Goal: Task Accomplishment & Management: Manage account settings

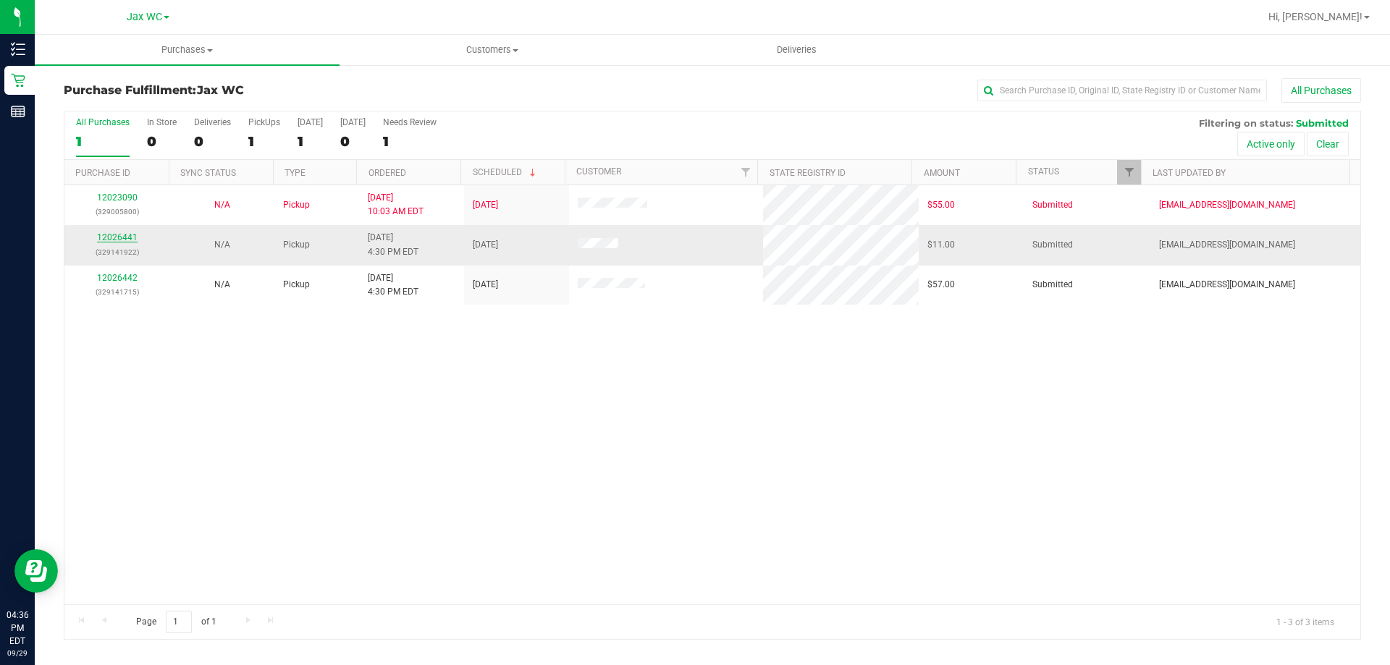
click at [117, 237] on link "12026441" at bounding box center [117, 237] width 41 height 10
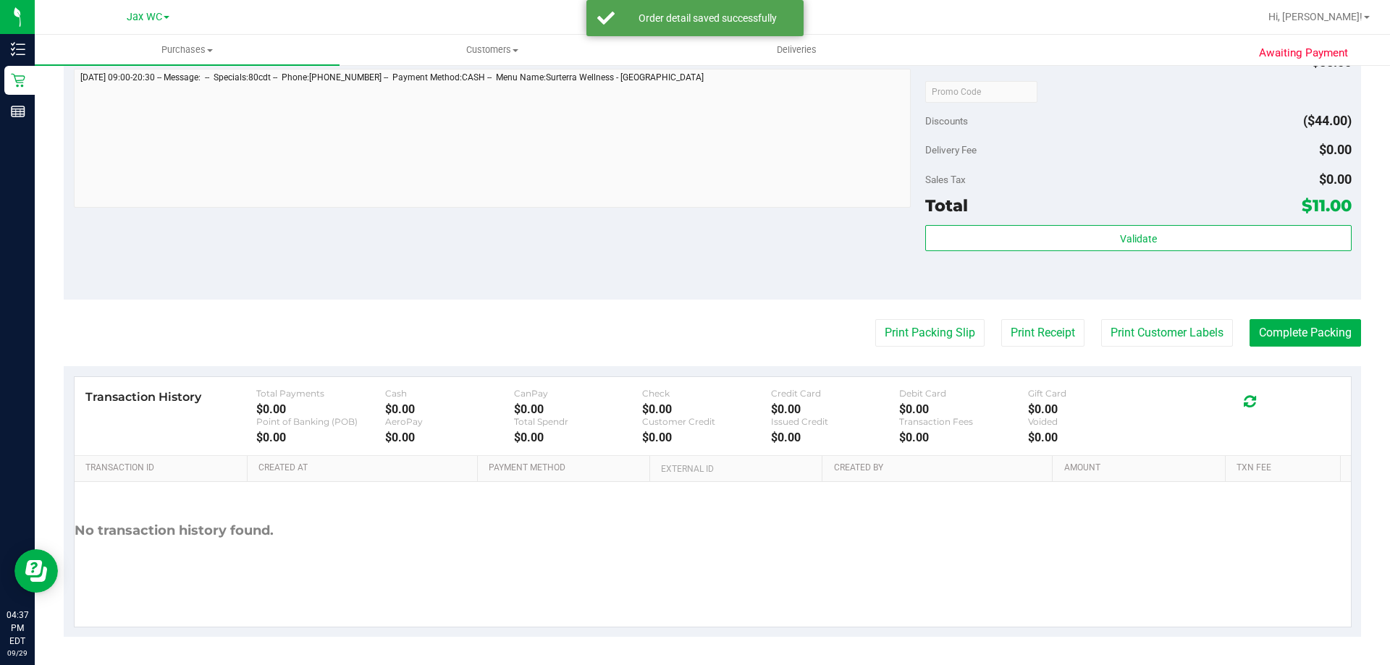
scroll to position [518, 0]
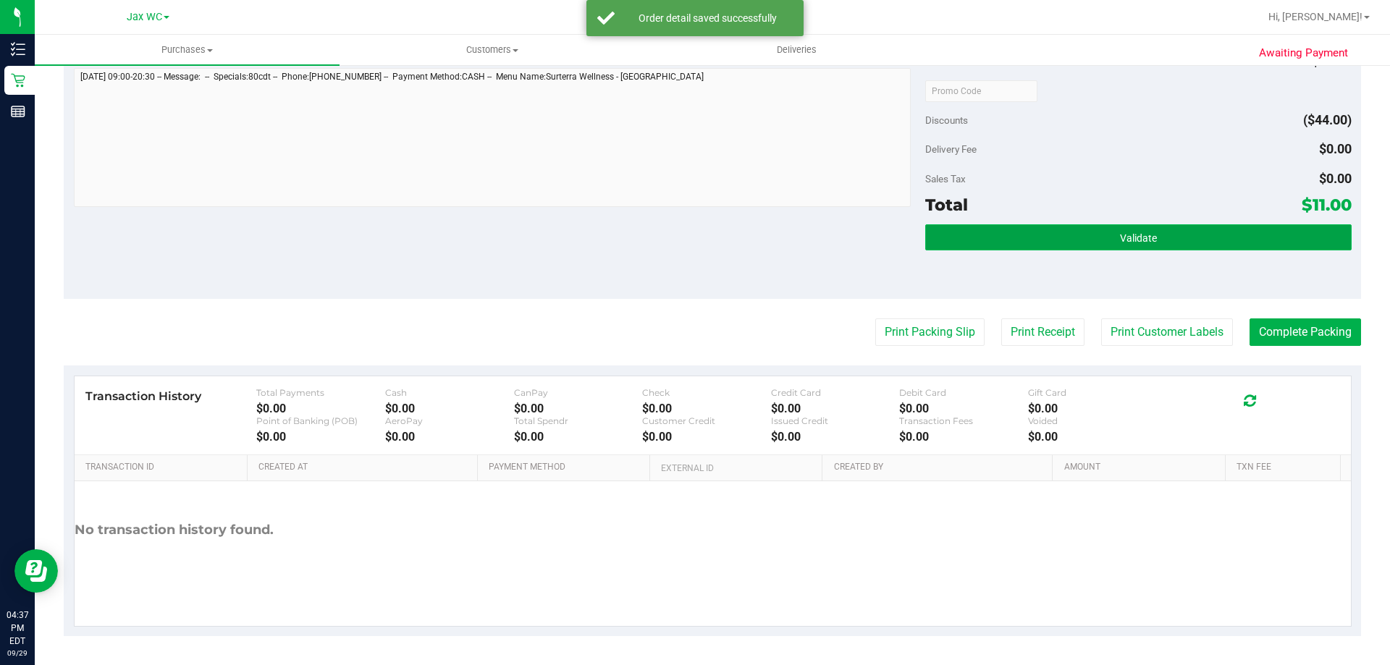
click at [1174, 237] on button "Validate" at bounding box center [1138, 237] width 426 height 26
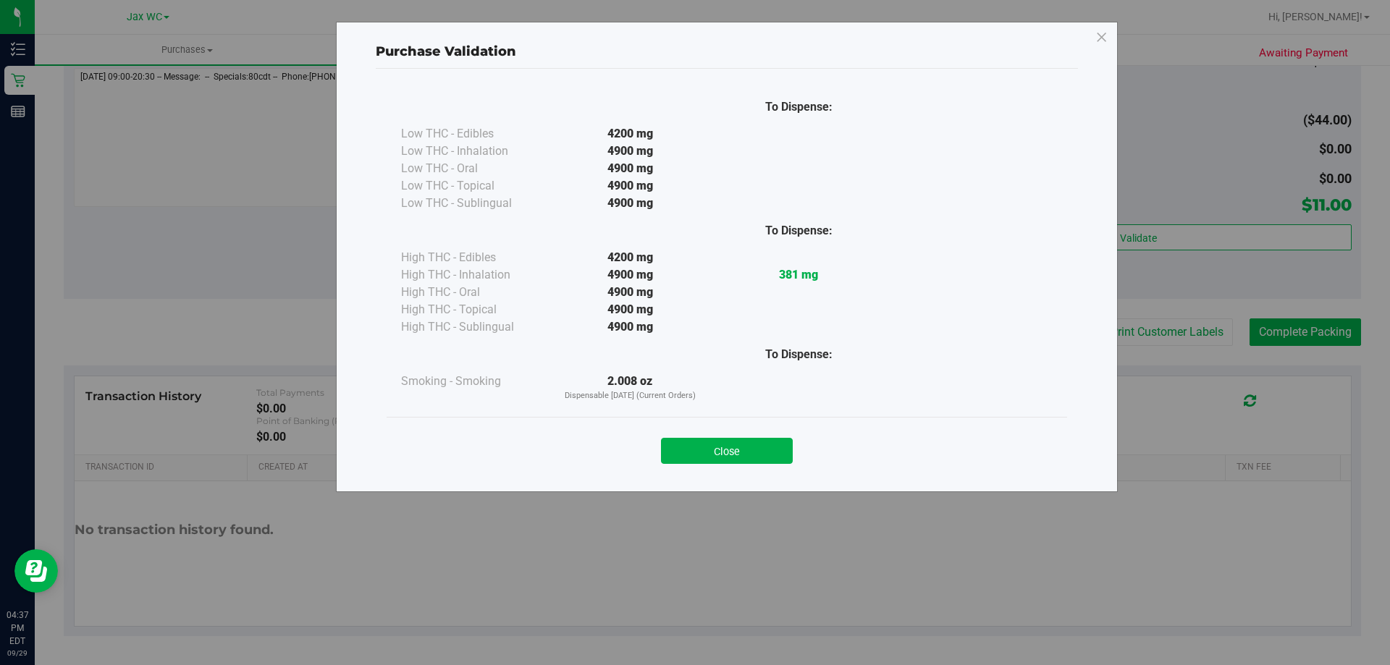
click at [750, 464] on div "Close" at bounding box center [727, 446] width 680 height 59
click at [751, 450] on button "Close" at bounding box center [727, 451] width 132 height 26
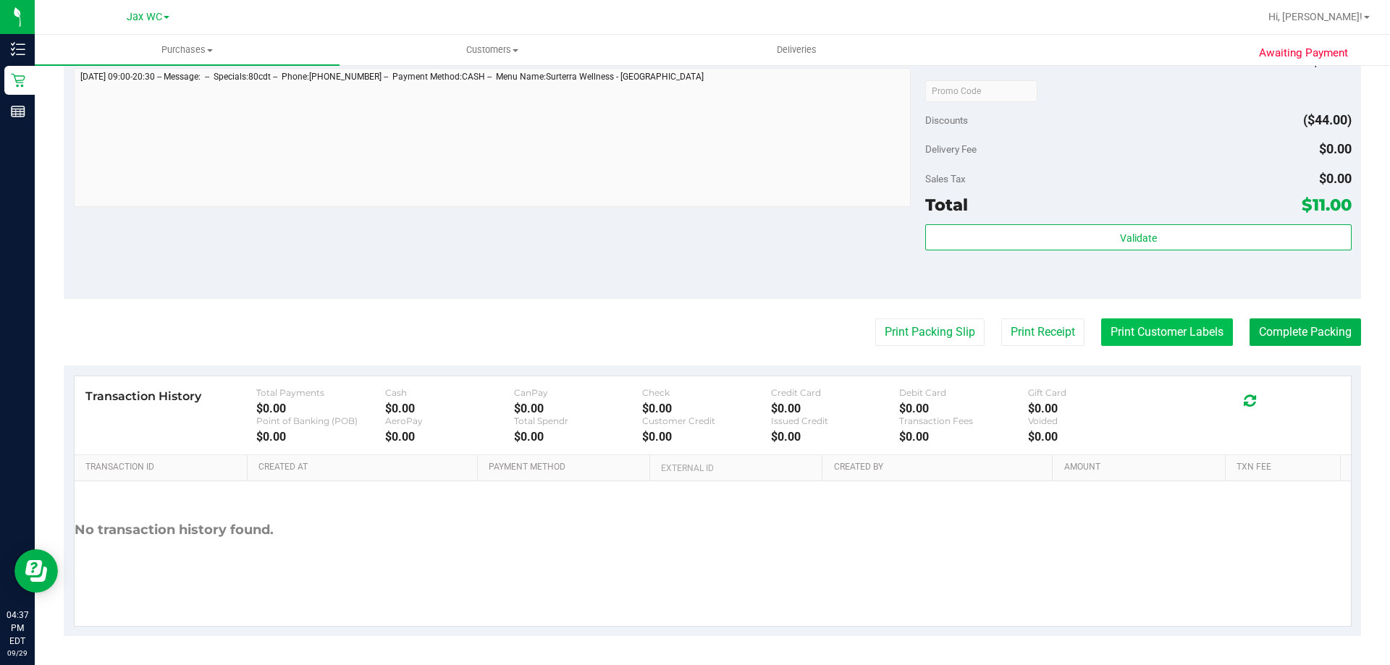
click at [1202, 333] on button "Print Customer Labels" at bounding box center [1167, 332] width 132 height 28
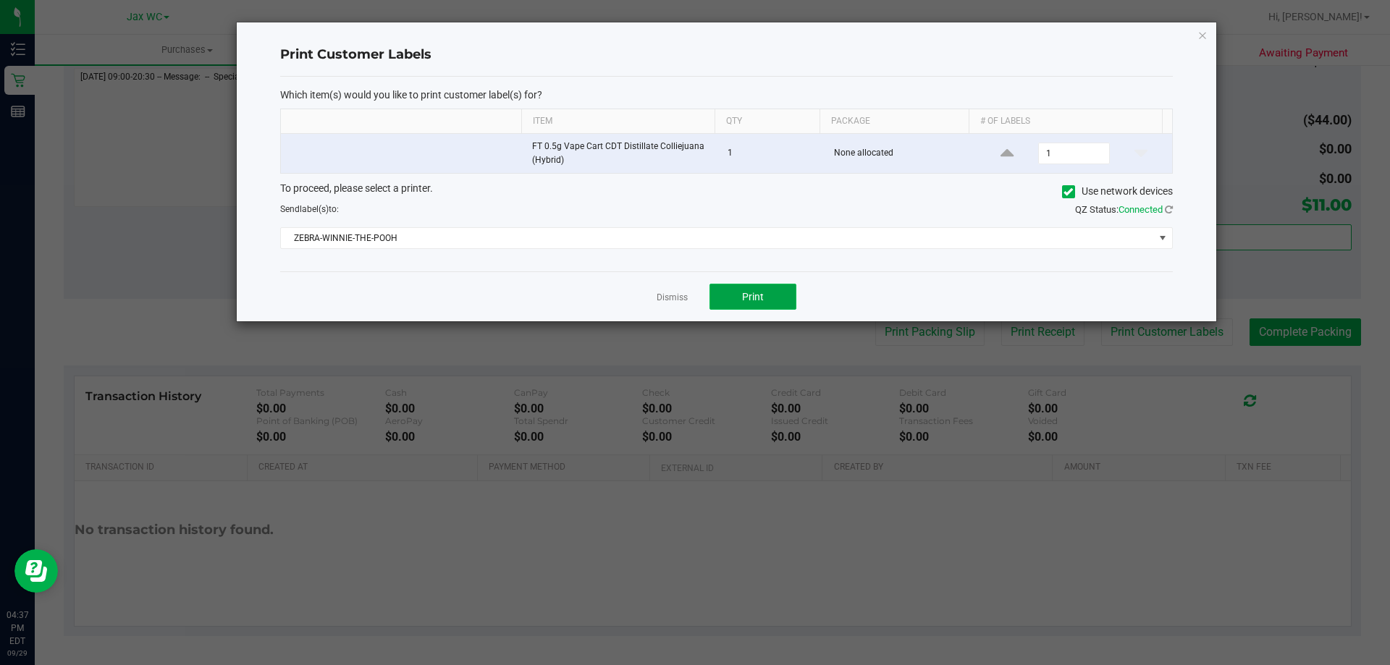
click at [769, 290] on button "Print" at bounding box center [752, 297] width 87 height 26
click at [683, 299] on link "Dismiss" at bounding box center [671, 298] width 31 height 12
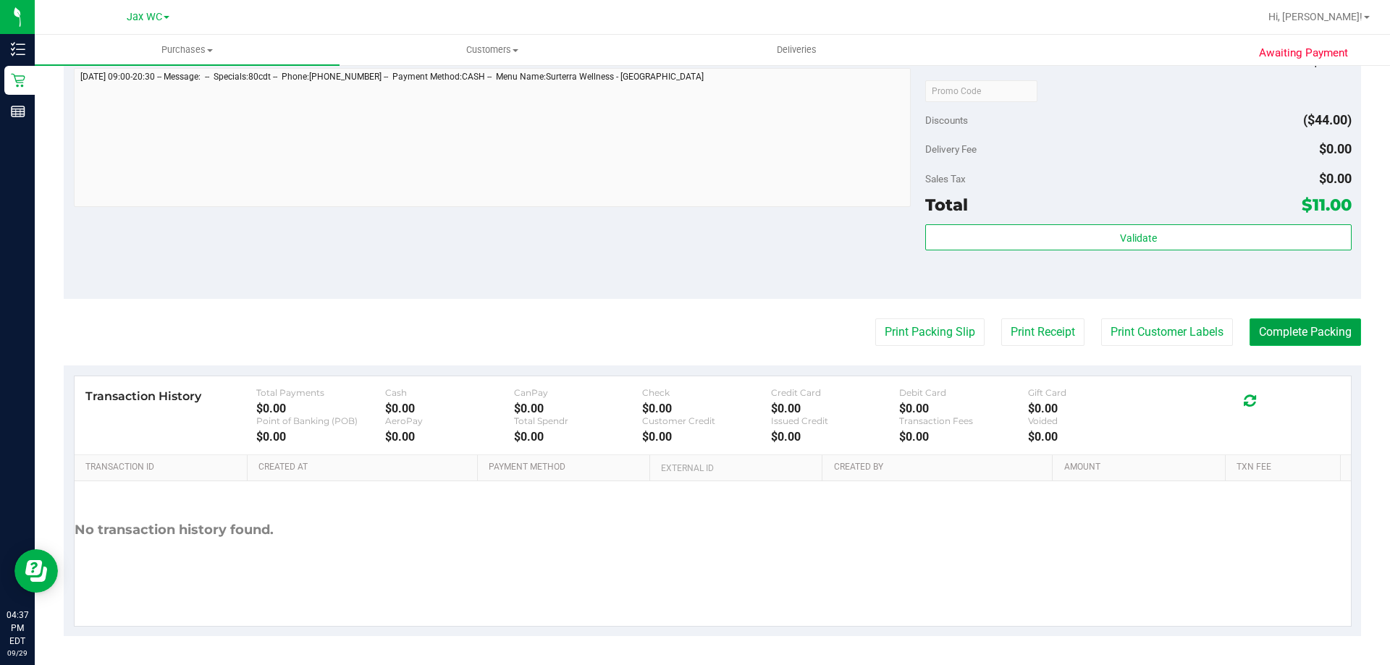
click at [1287, 330] on button "Complete Packing" at bounding box center [1304, 332] width 111 height 28
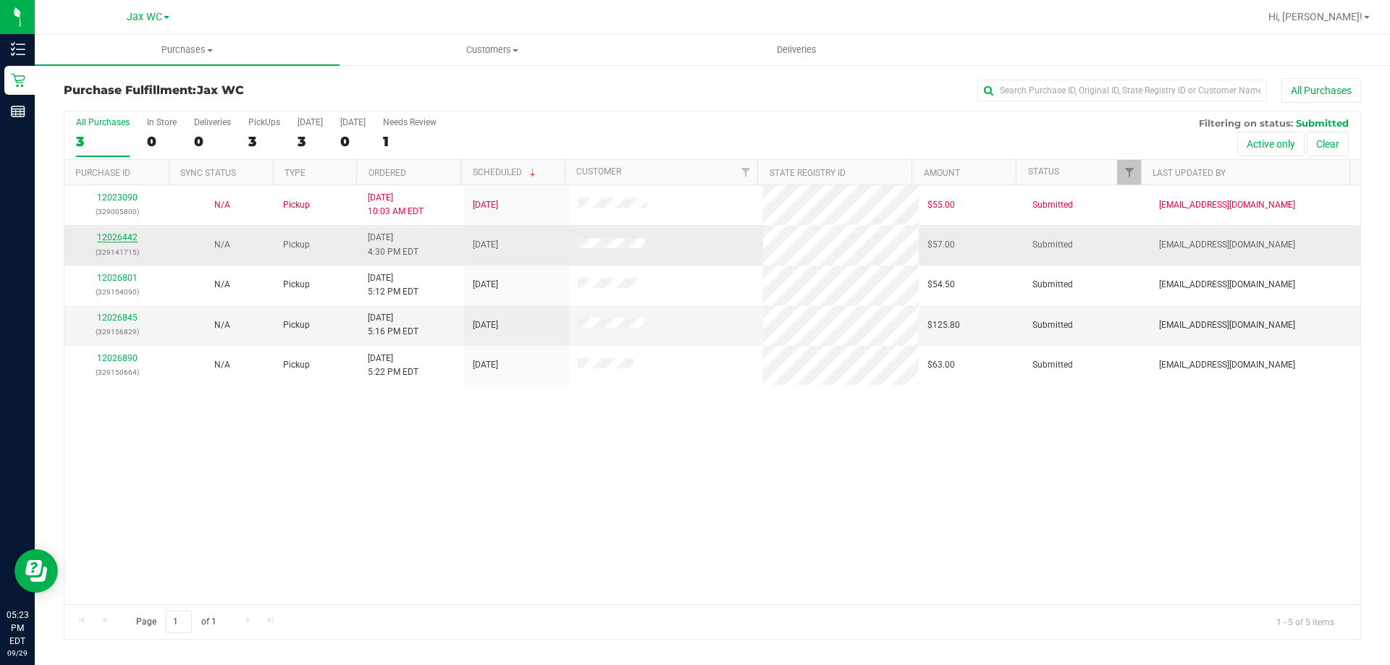
click at [118, 235] on link "12026442" at bounding box center [117, 237] width 41 height 10
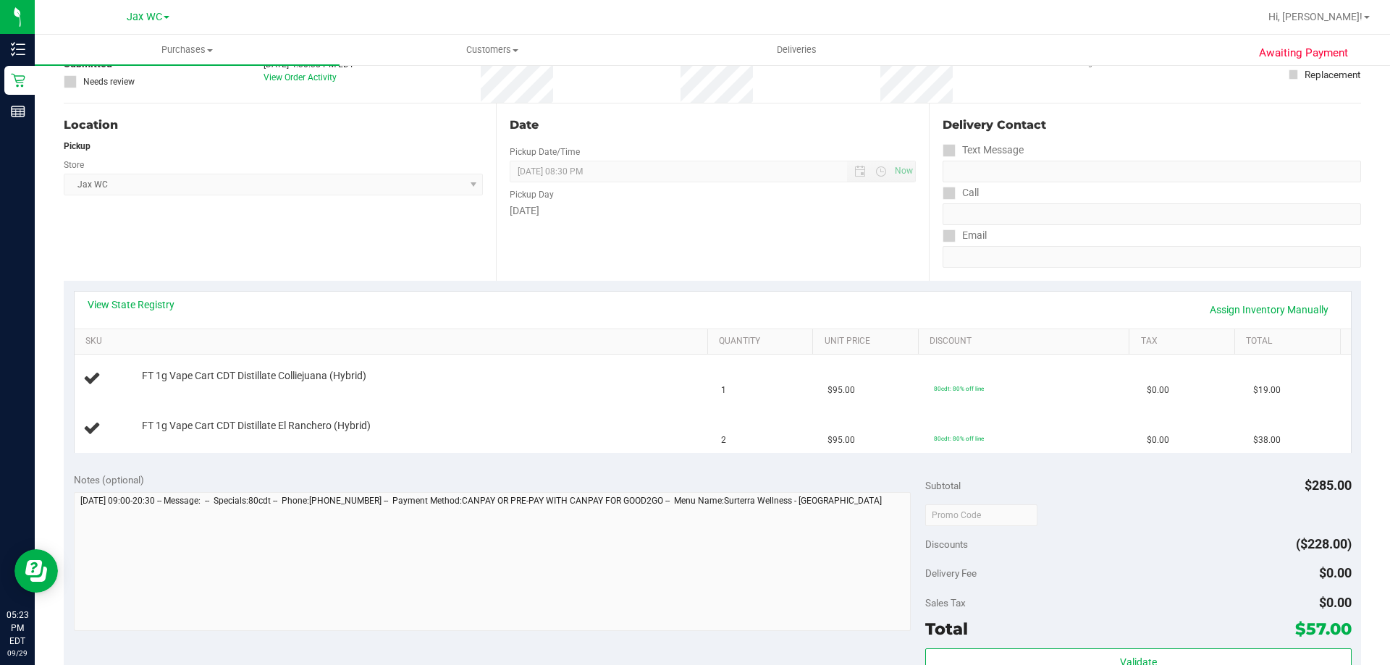
scroll to position [145, 0]
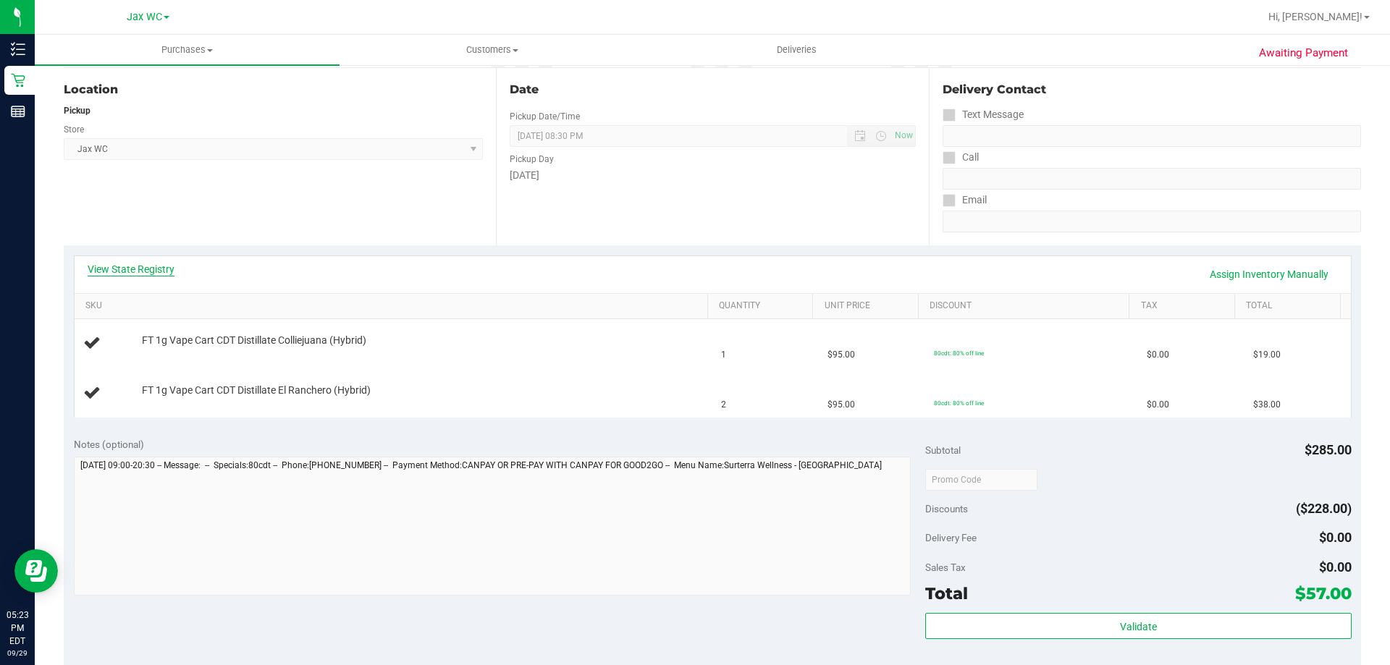
click at [134, 267] on link "View State Registry" at bounding box center [131, 269] width 87 height 14
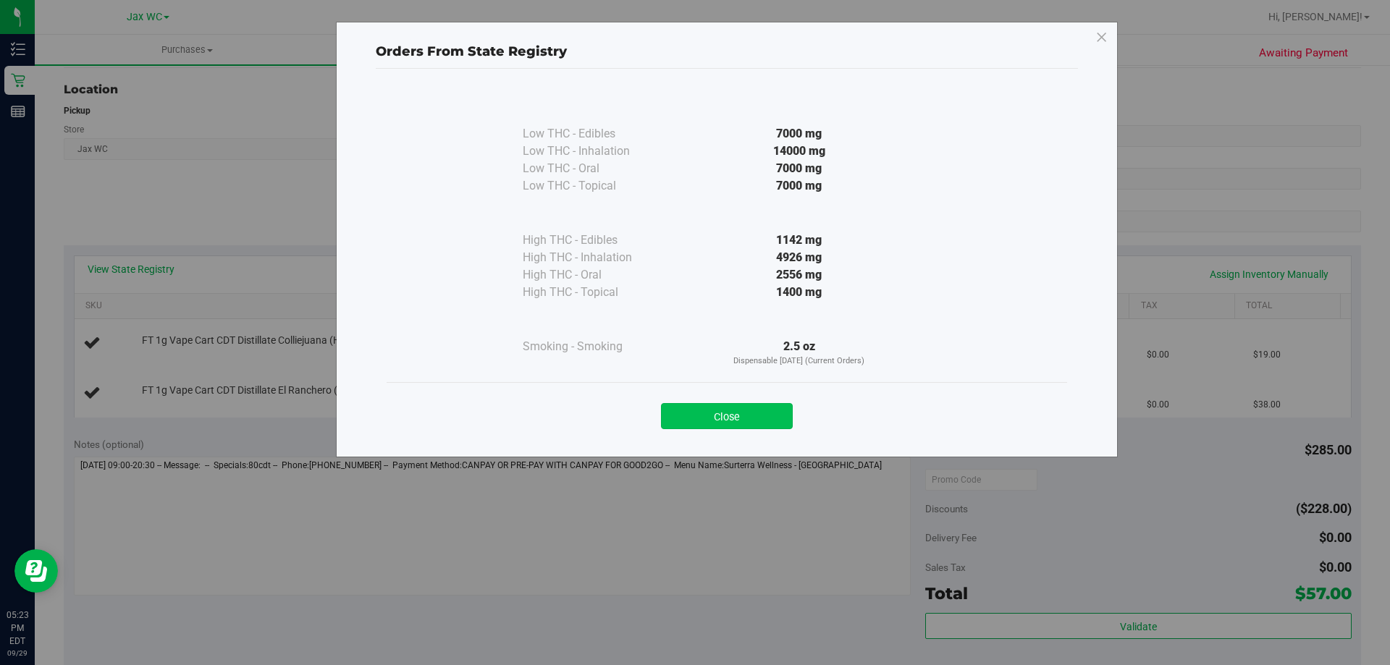
click at [709, 410] on button "Close" at bounding box center [727, 416] width 132 height 26
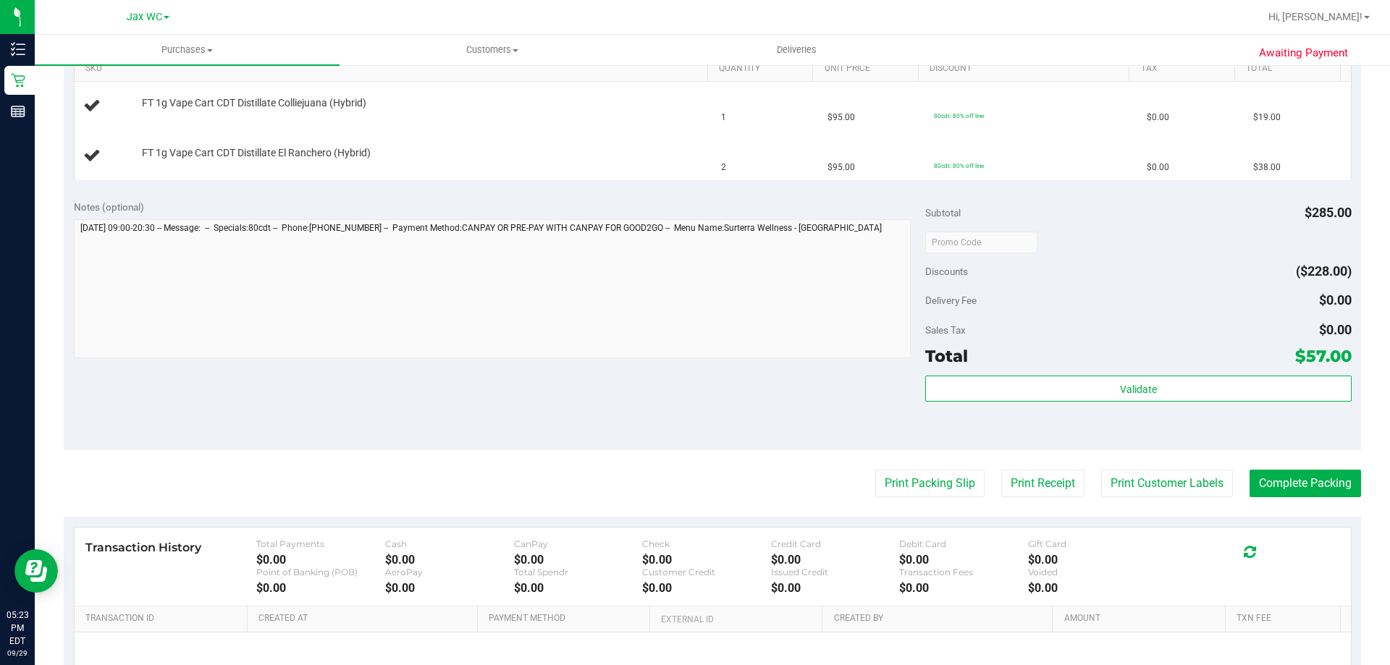
scroll to position [434, 0]
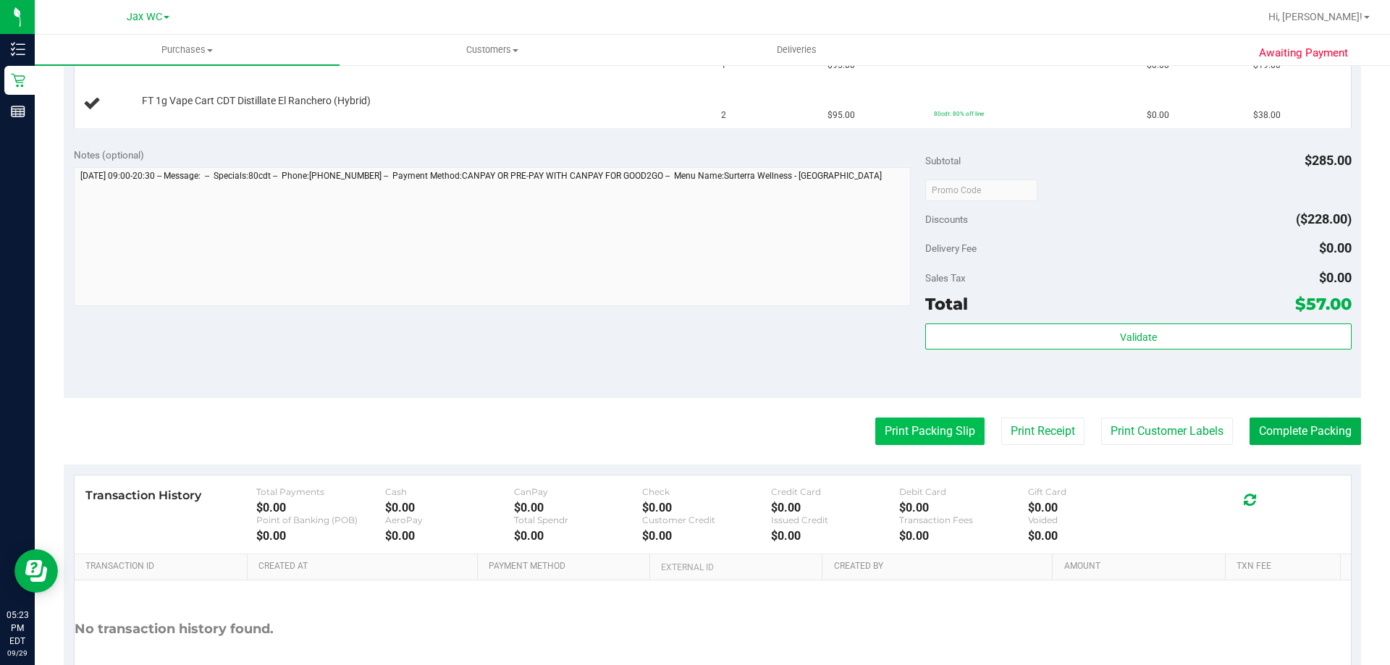
click at [882, 432] on button "Print Packing Slip" at bounding box center [929, 432] width 109 height 28
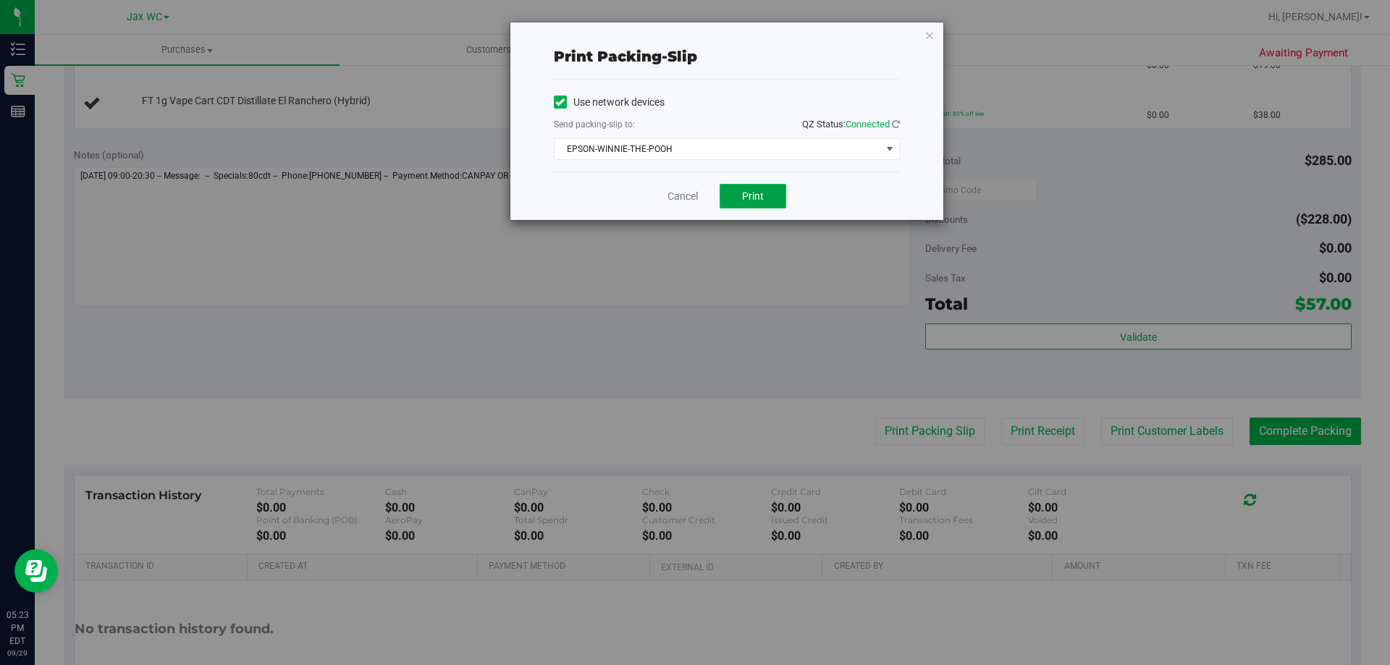
click at [745, 200] on span "Print" at bounding box center [753, 196] width 22 height 12
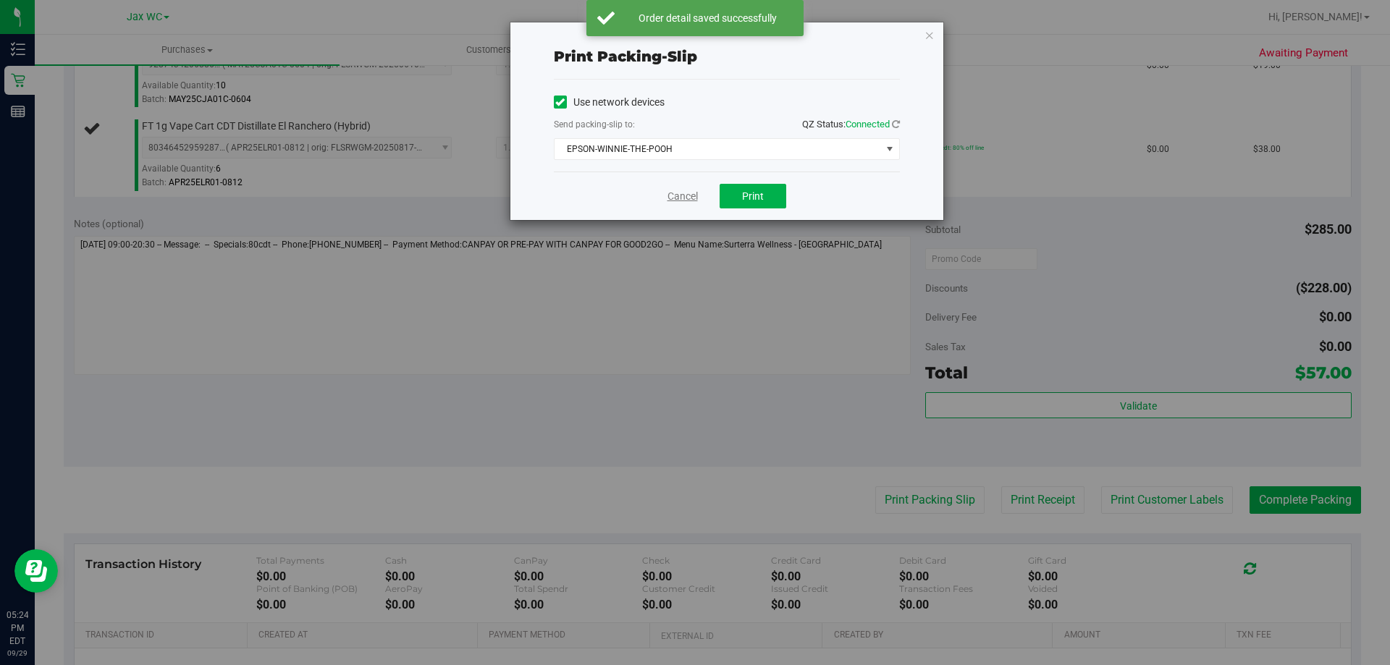
click at [675, 195] on link "Cancel" at bounding box center [682, 196] width 30 height 15
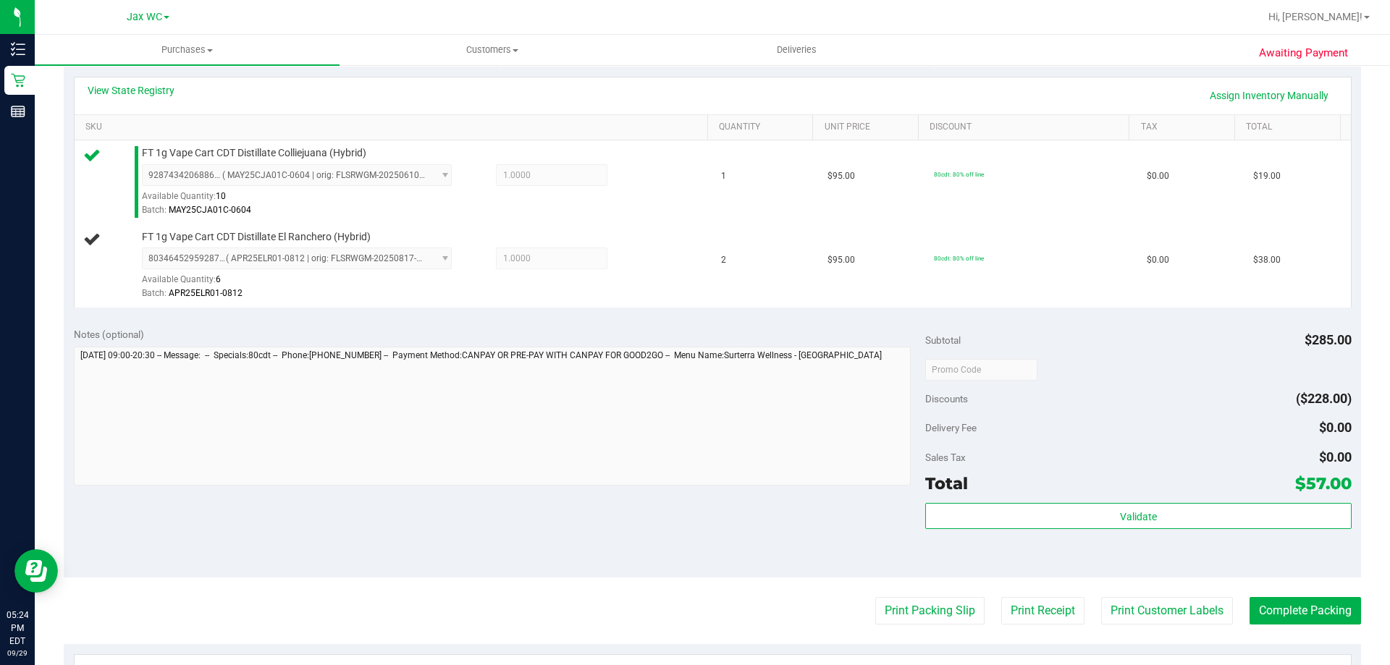
scroll to position [290, 0]
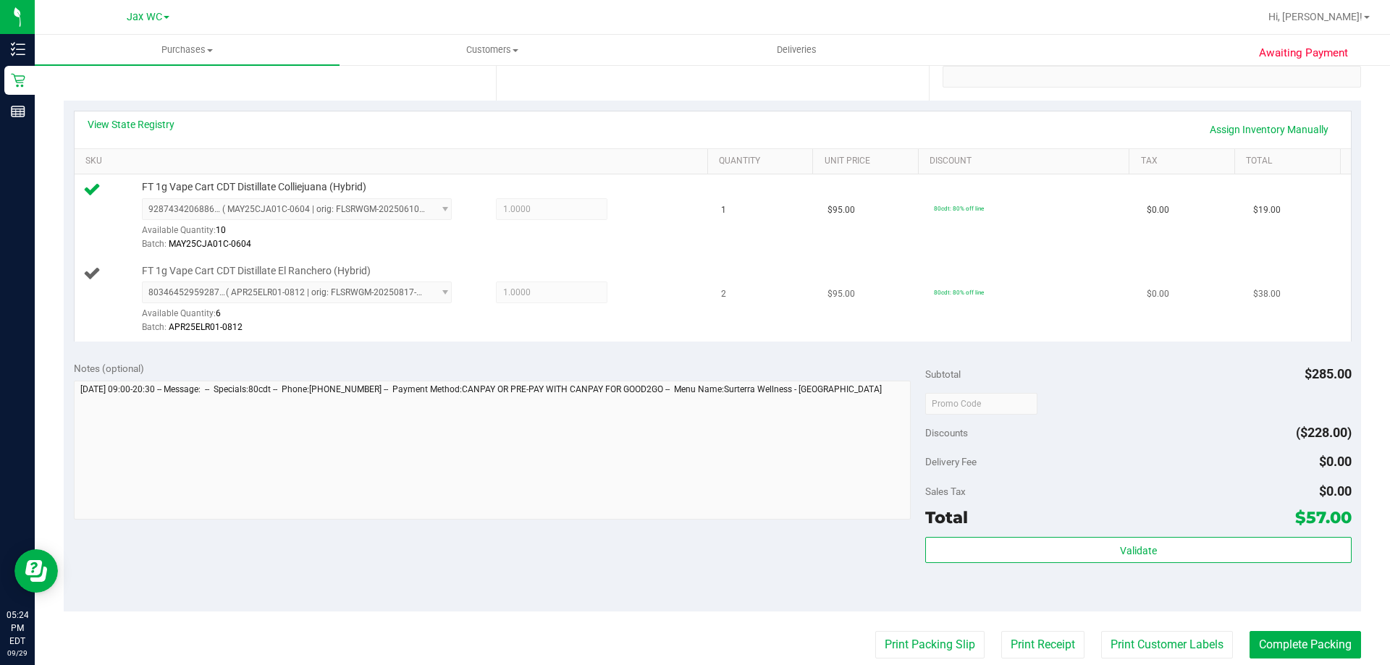
click at [875, 631] on button "Print Packing Slip" at bounding box center [929, 645] width 109 height 28
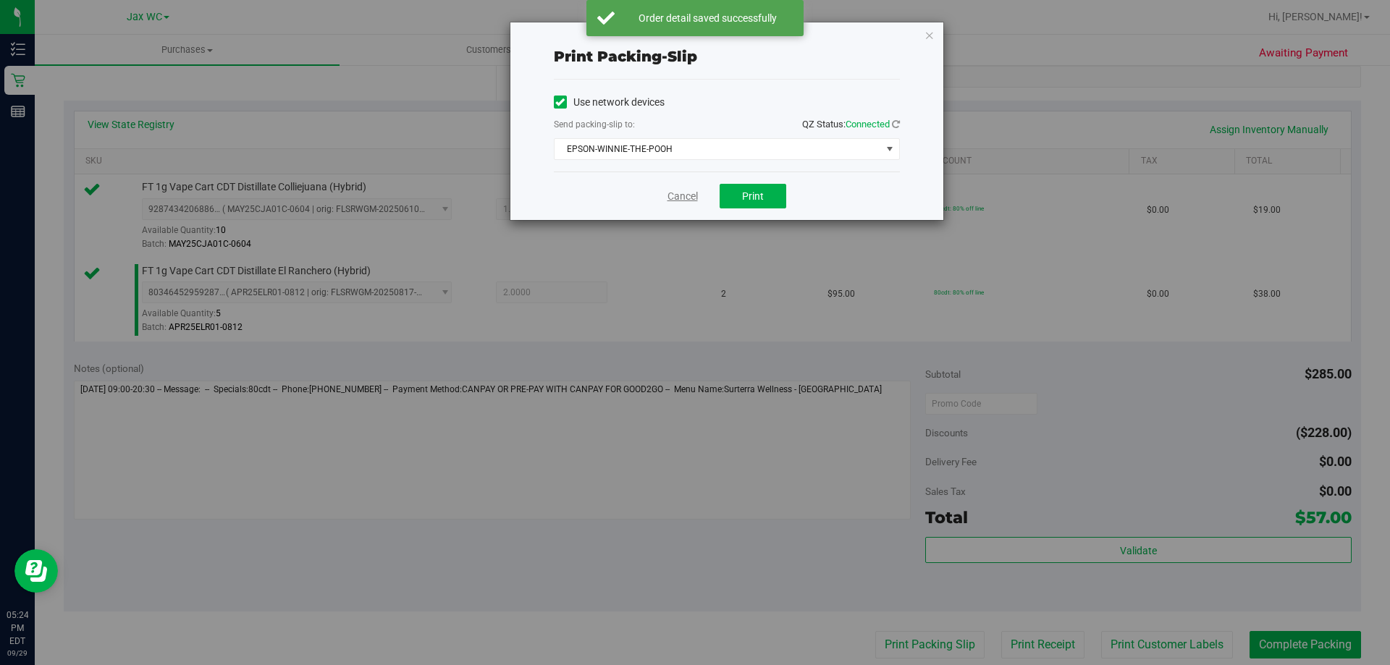
click at [685, 193] on link "Cancel" at bounding box center [682, 196] width 30 height 15
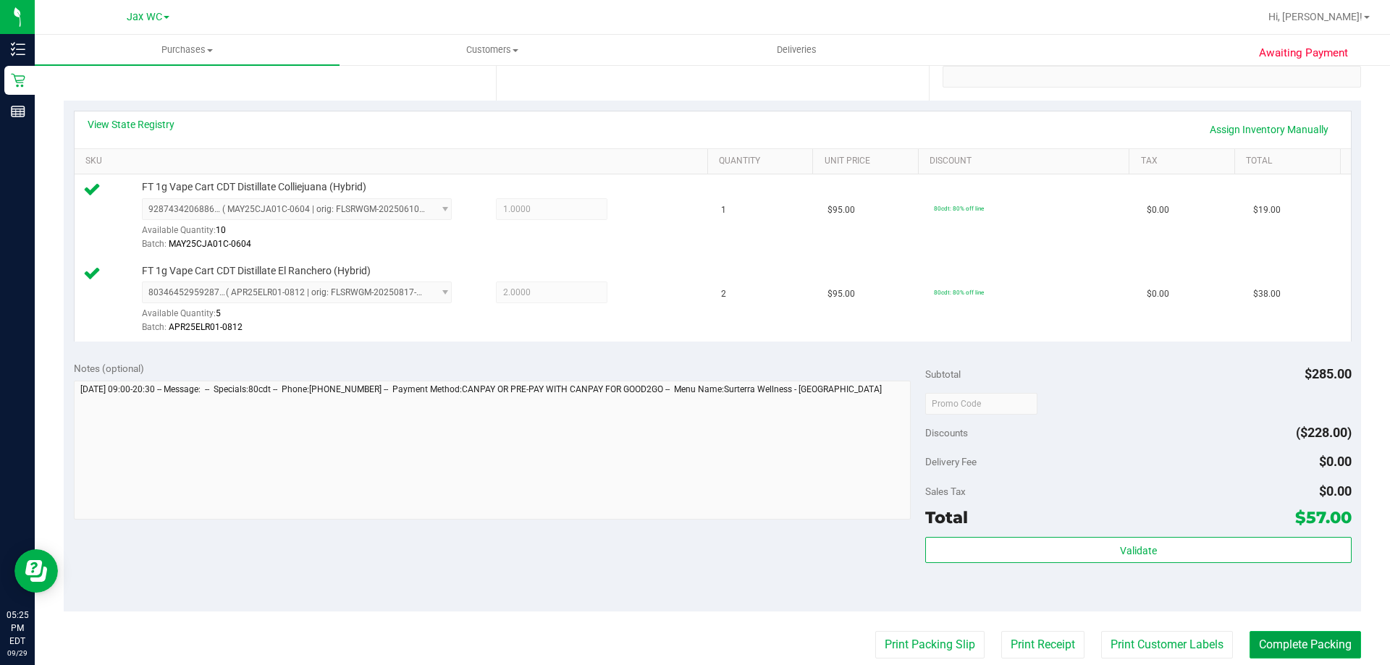
click at [1312, 642] on button "Complete Packing" at bounding box center [1304, 645] width 111 height 28
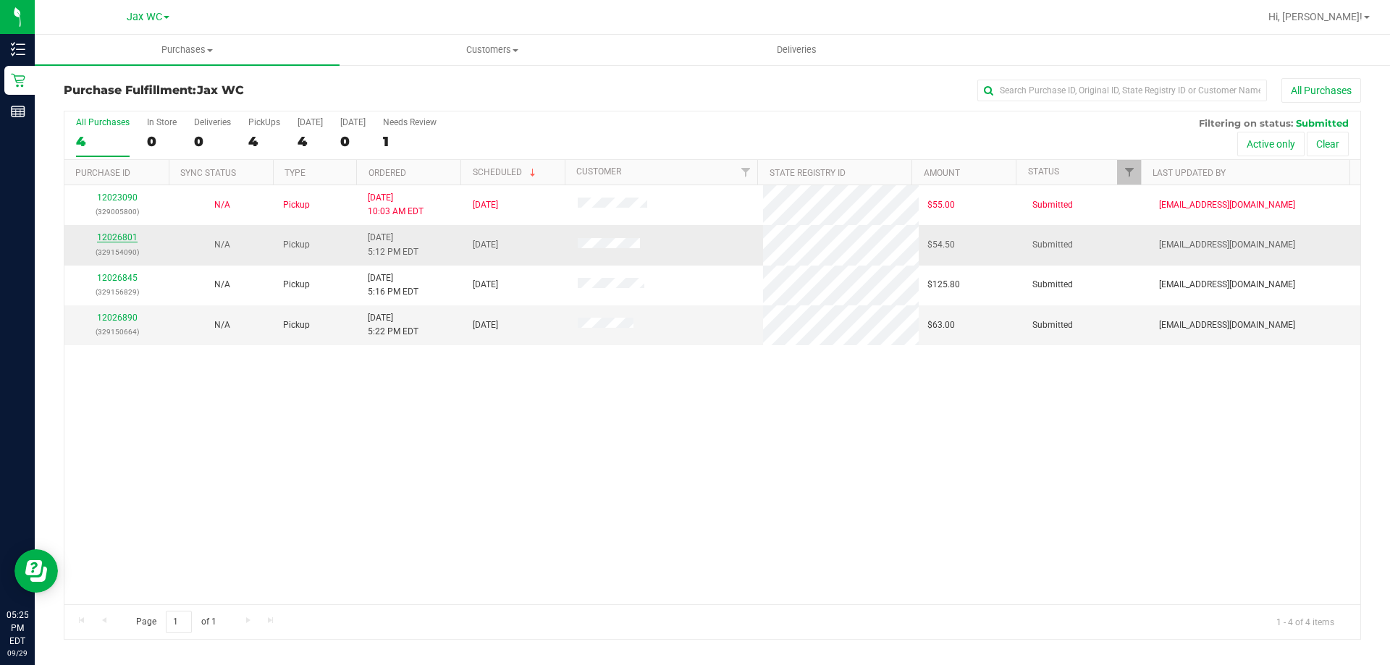
click at [106, 235] on link "12026801" at bounding box center [117, 237] width 41 height 10
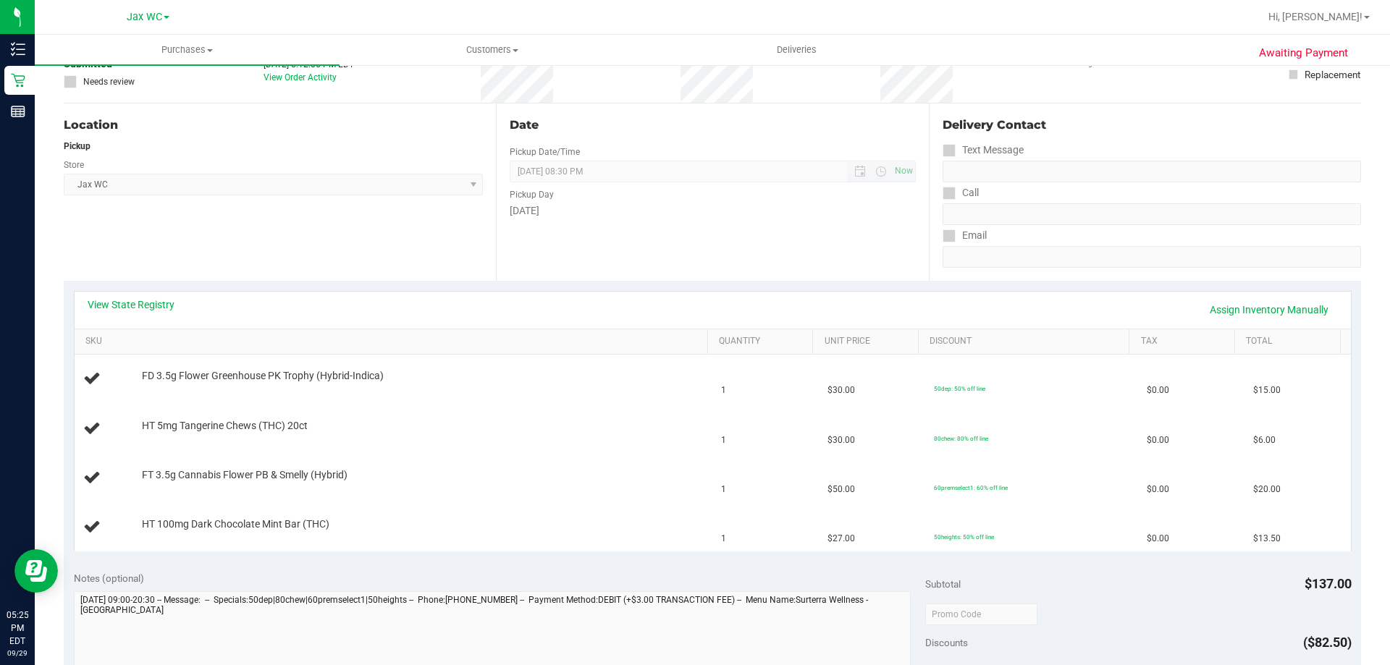
scroll to position [145, 0]
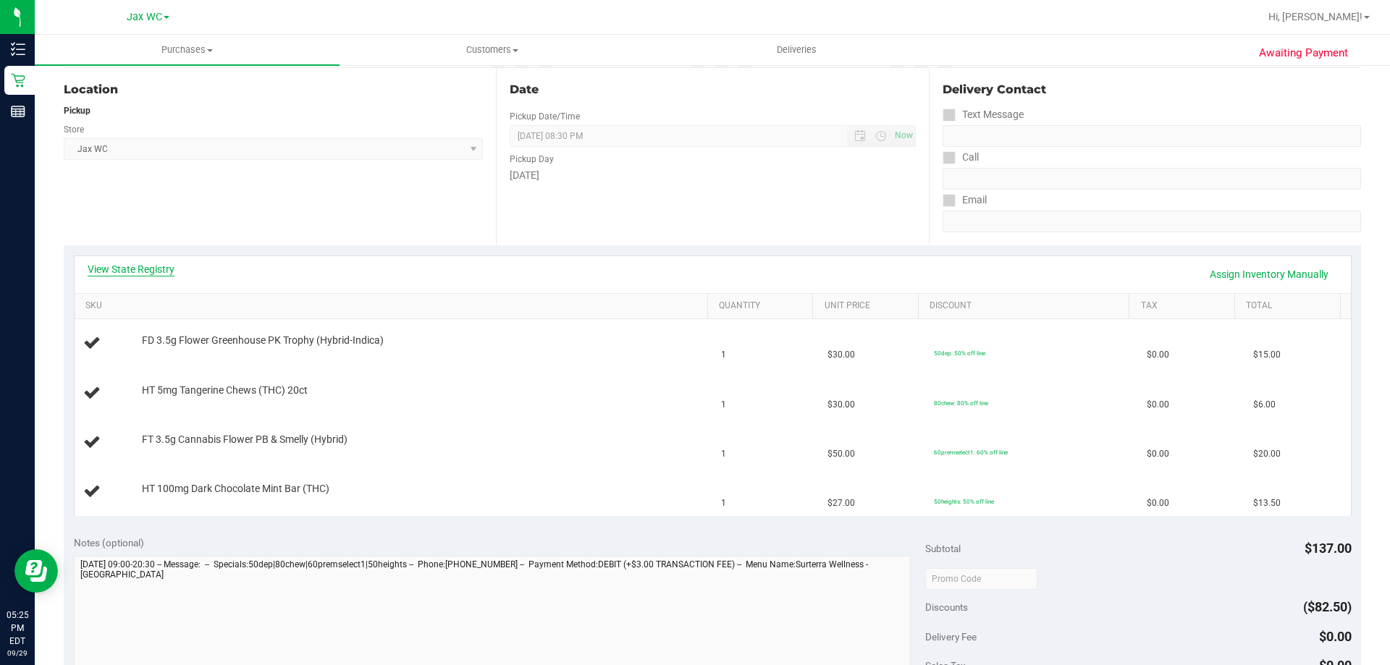
click at [109, 269] on link "View State Registry" at bounding box center [131, 269] width 87 height 14
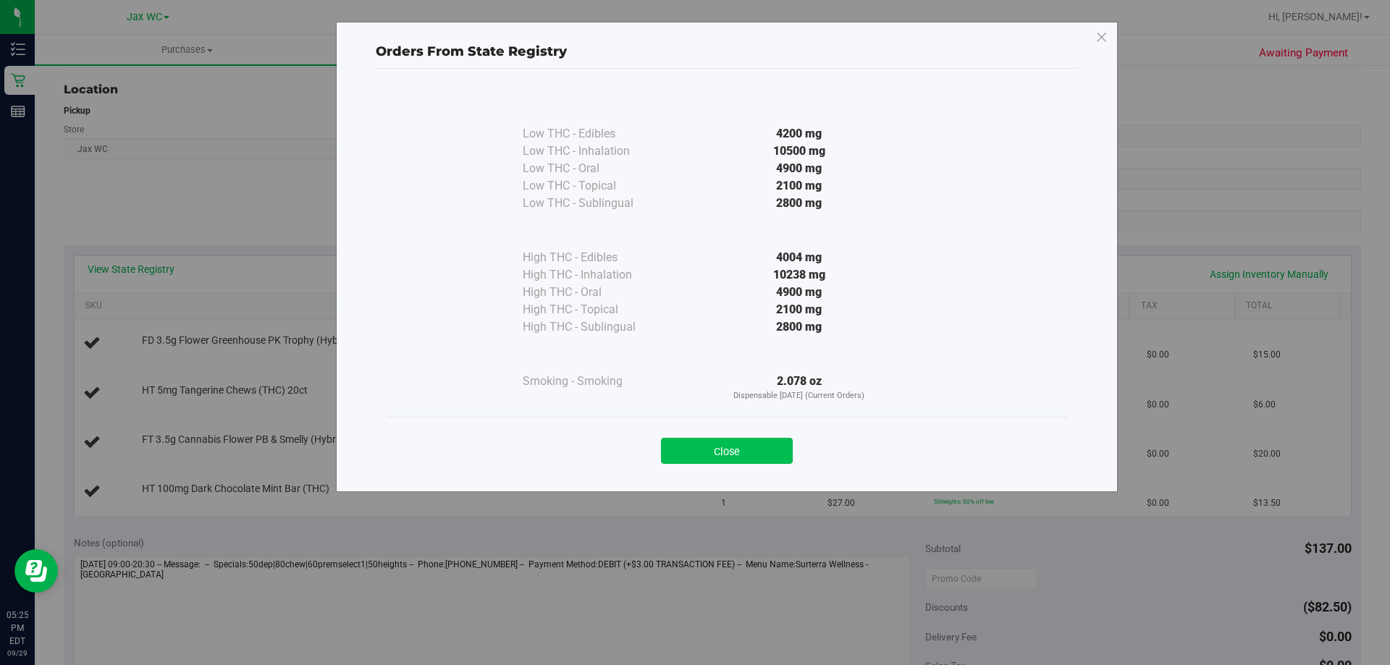
click at [746, 447] on button "Close" at bounding box center [727, 451] width 132 height 26
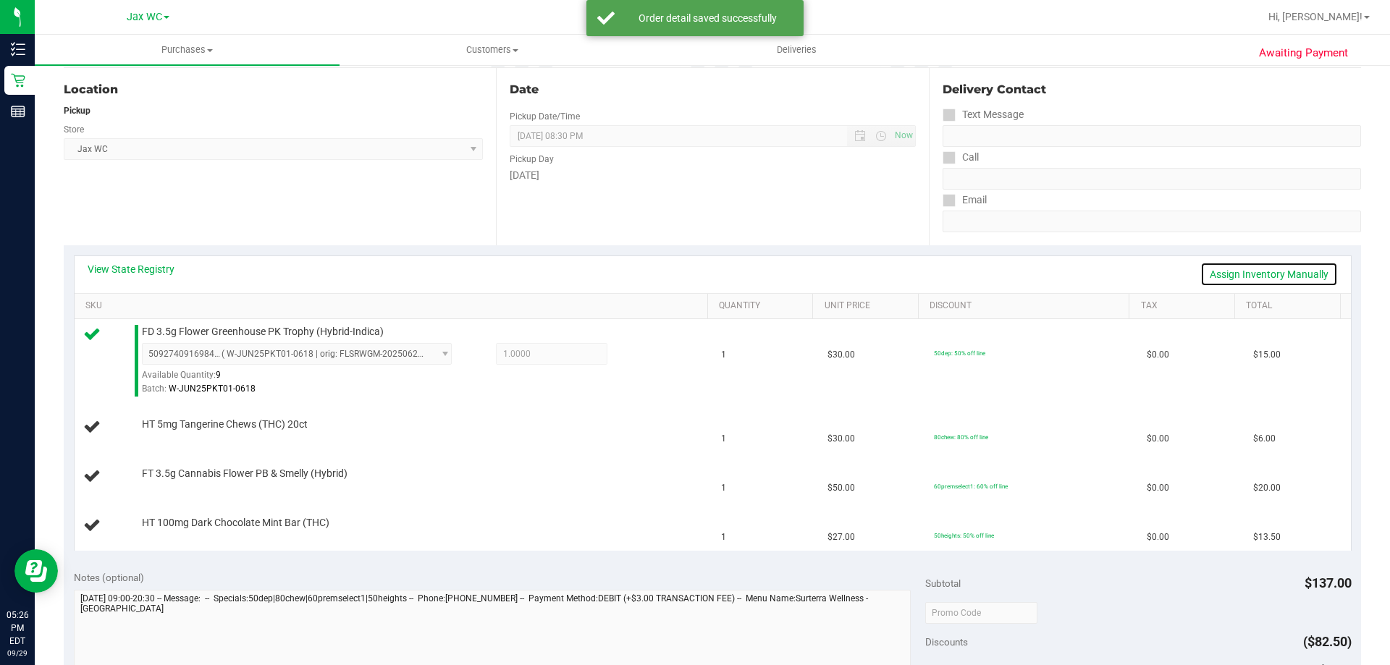
click at [1230, 270] on link "Assign Inventory Manually" at bounding box center [1269, 274] width 138 height 25
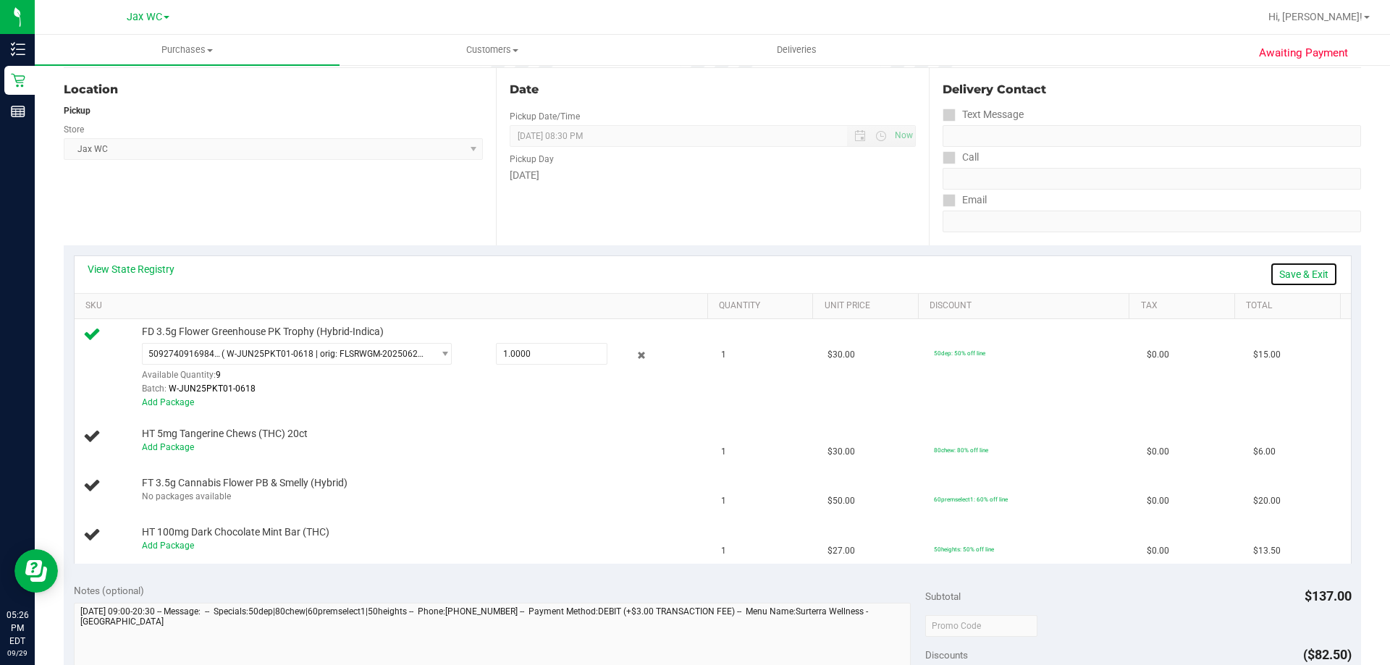
click at [1283, 269] on link "Save & Exit" at bounding box center [1304, 274] width 68 height 25
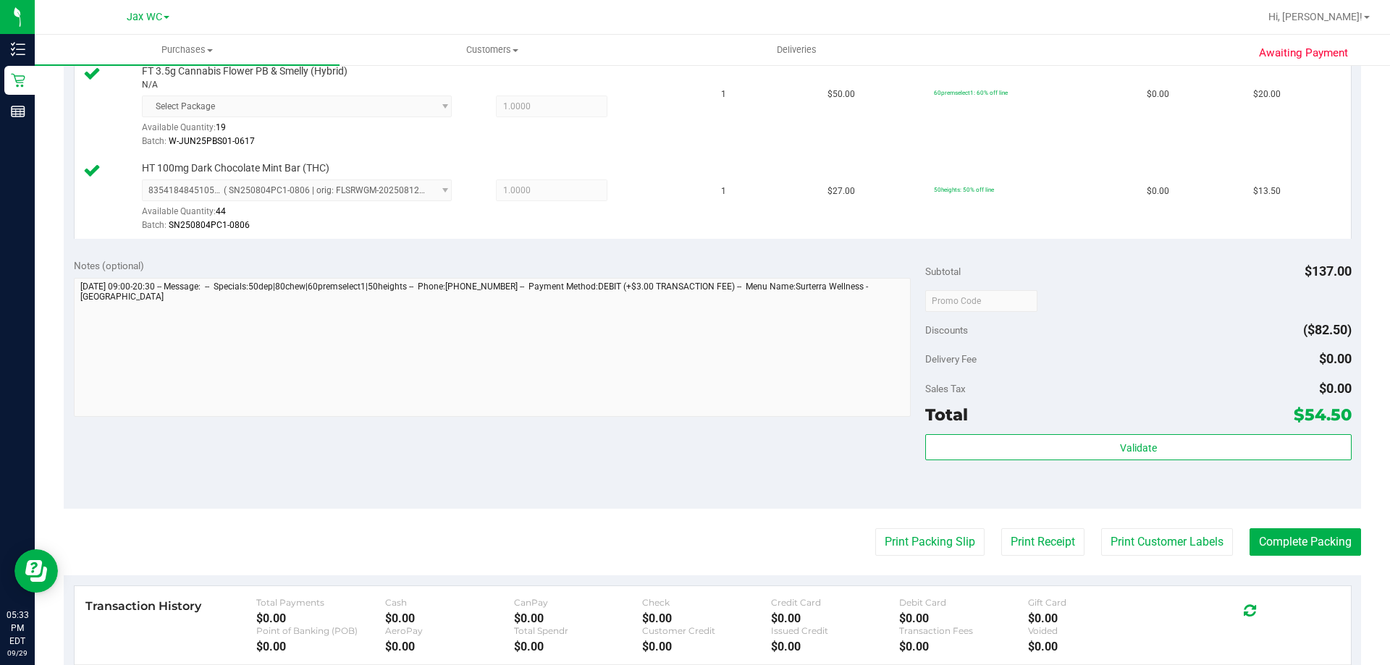
scroll to position [579, 0]
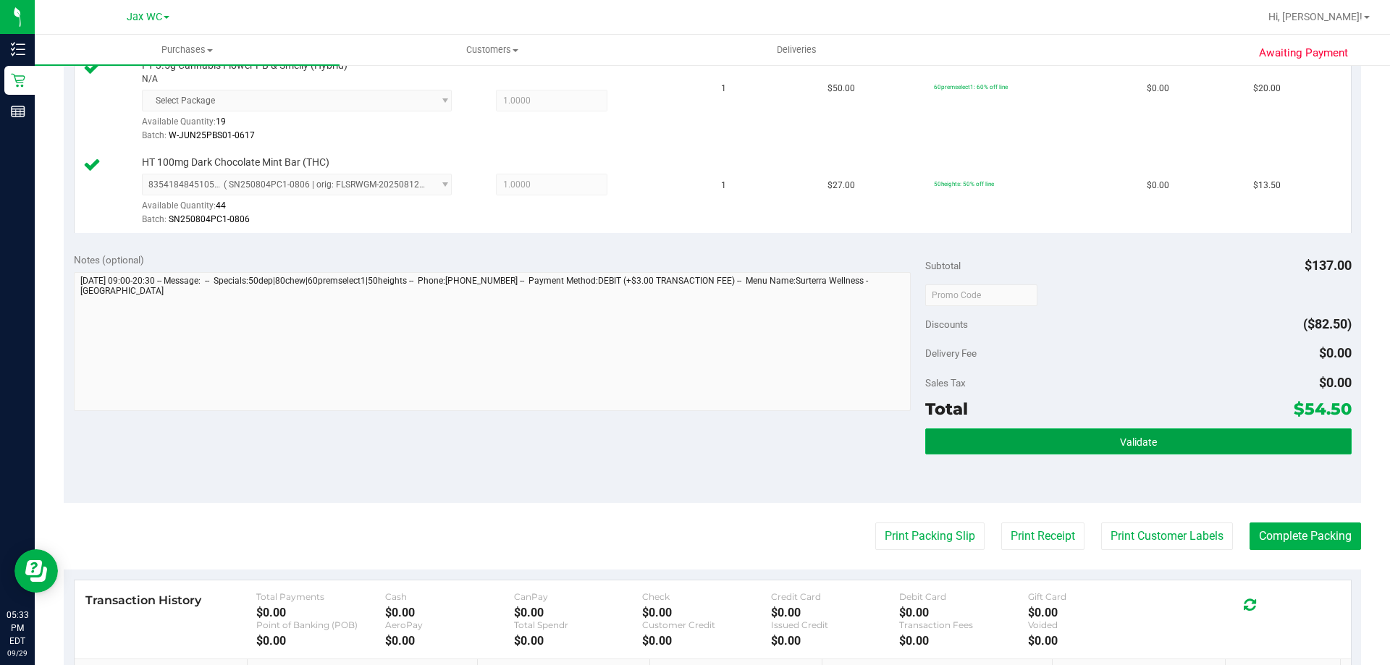
click at [1141, 436] on span "Validate" at bounding box center [1138, 442] width 37 height 12
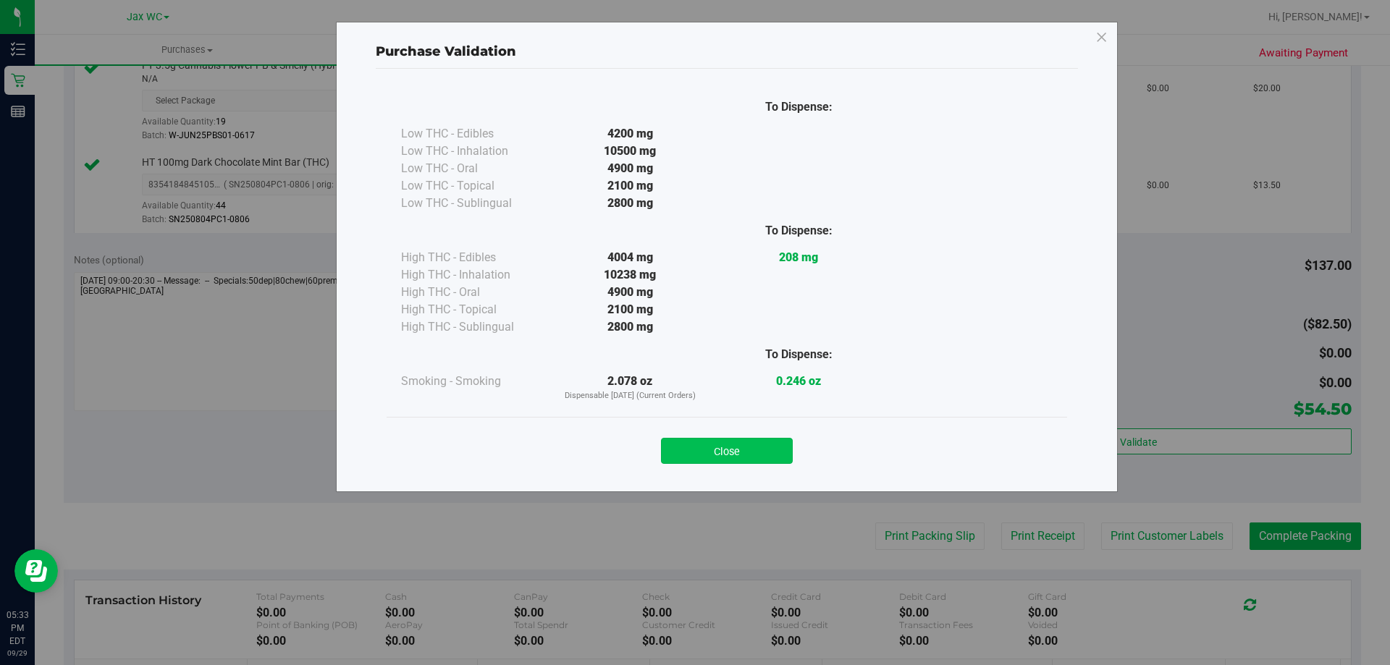
click at [759, 452] on button "Close" at bounding box center [727, 451] width 132 height 26
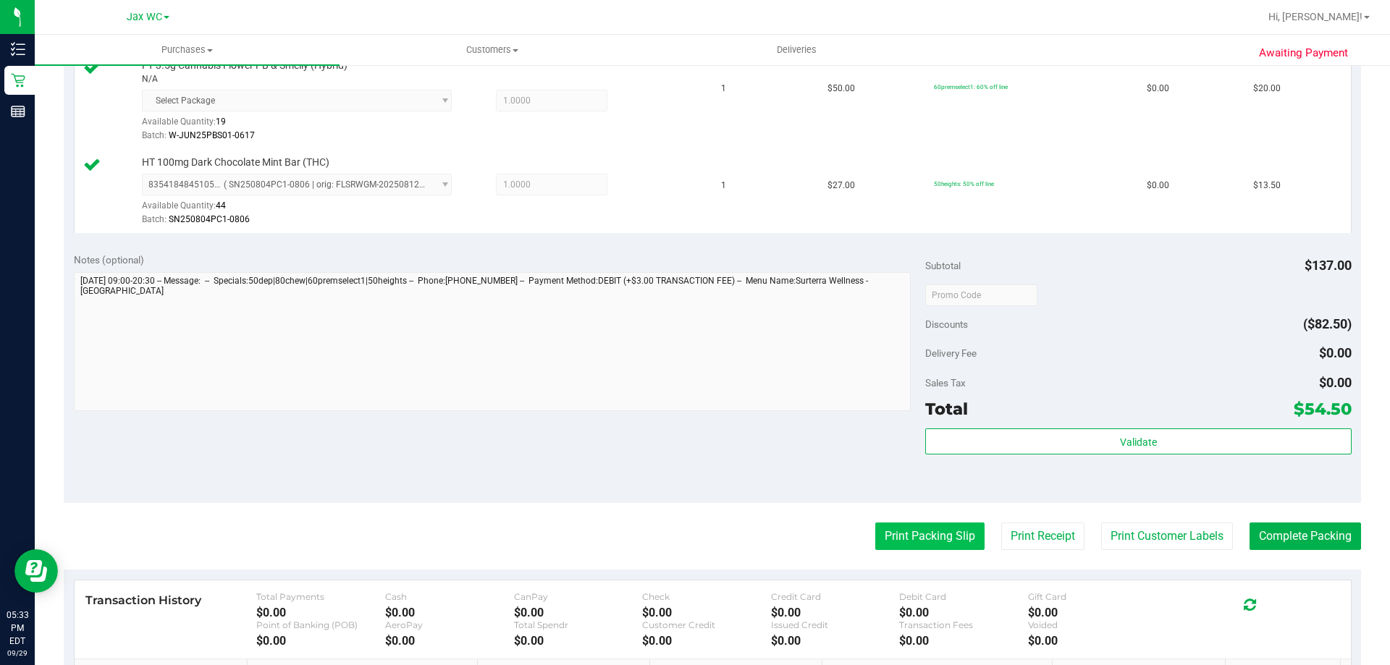
click at [947, 540] on button "Print Packing Slip" at bounding box center [929, 537] width 109 height 28
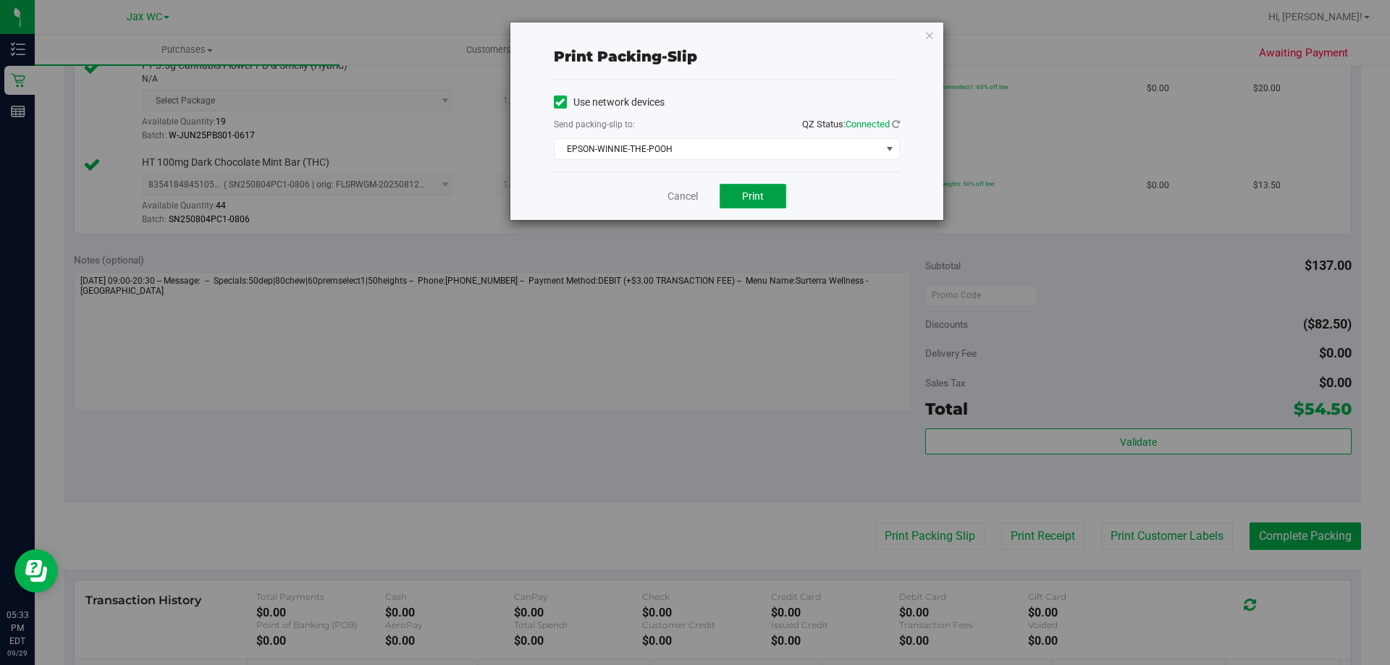
click at [760, 193] on span "Print" at bounding box center [753, 196] width 22 height 12
click at [678, 191] on link "Cancel" at bounding box center [682, 196] width 30 height 15
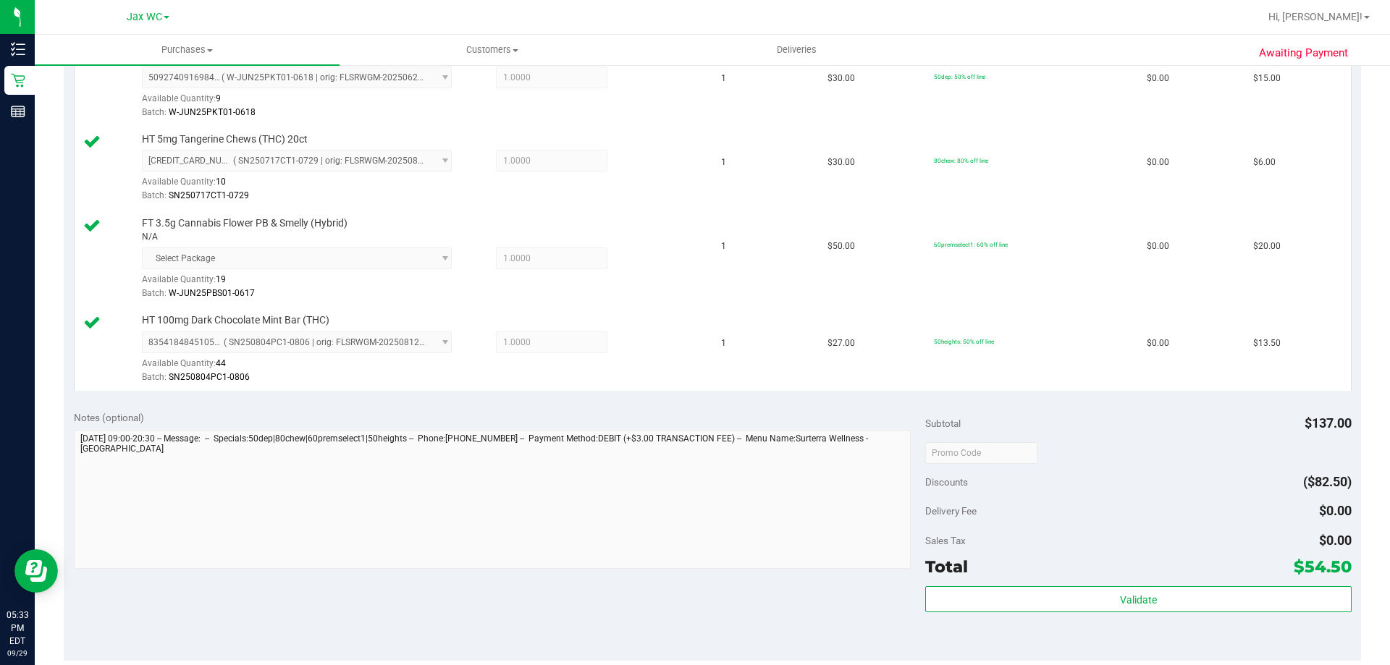
scroll to position [724, 0]
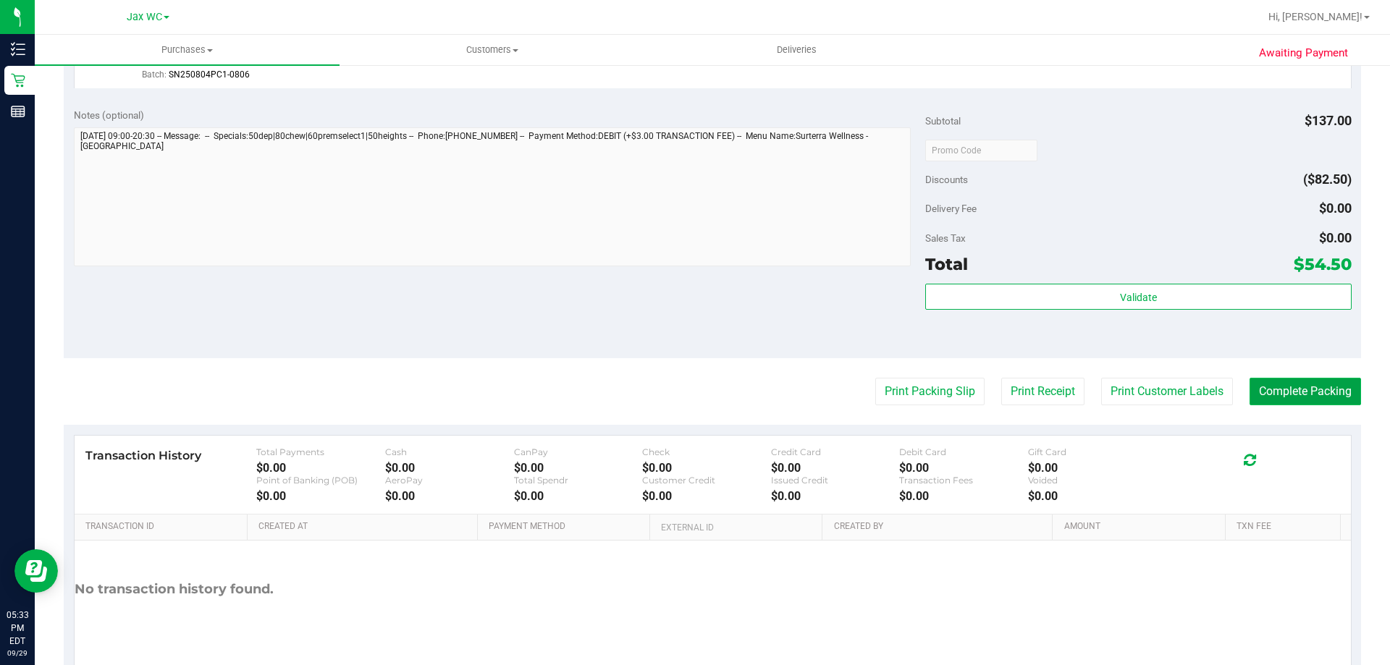
click at [1269, 392] on button "Complete Packing" at bounding box center [1304, 392] width 111 height 28
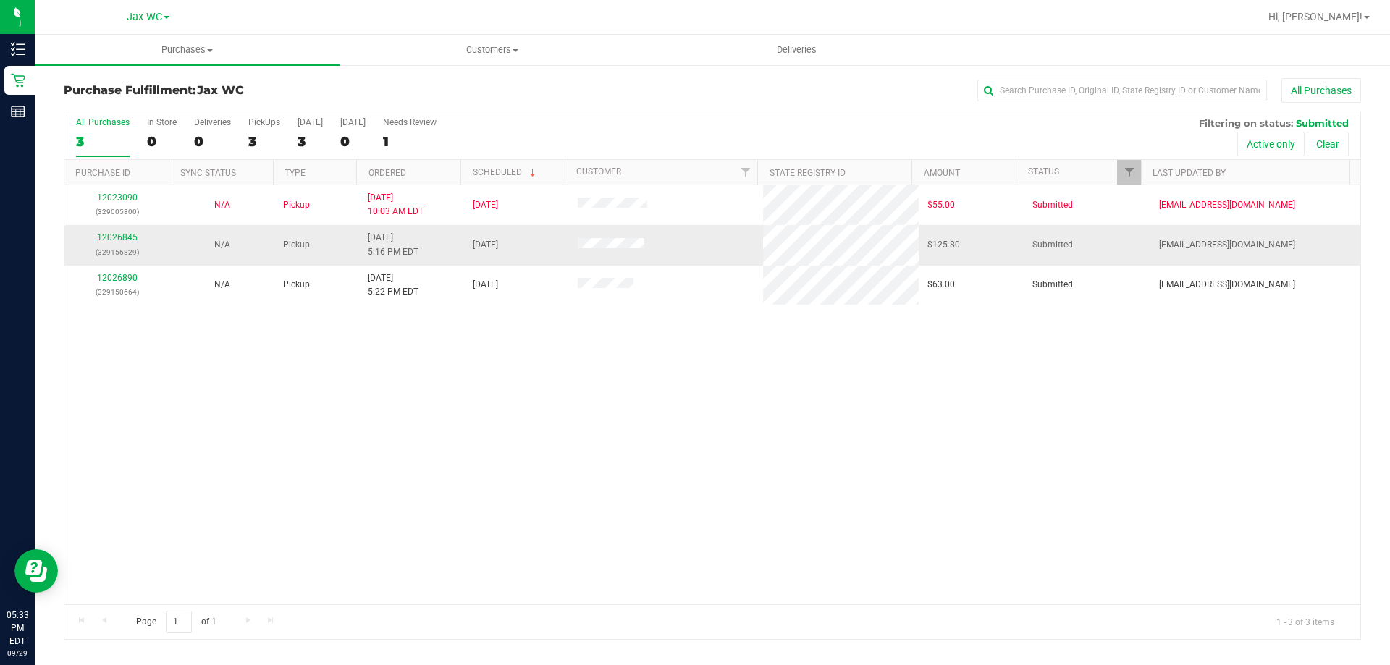
click at [118, 238] on link "12026845" at bounding box center [117, 237] width 41 height 10
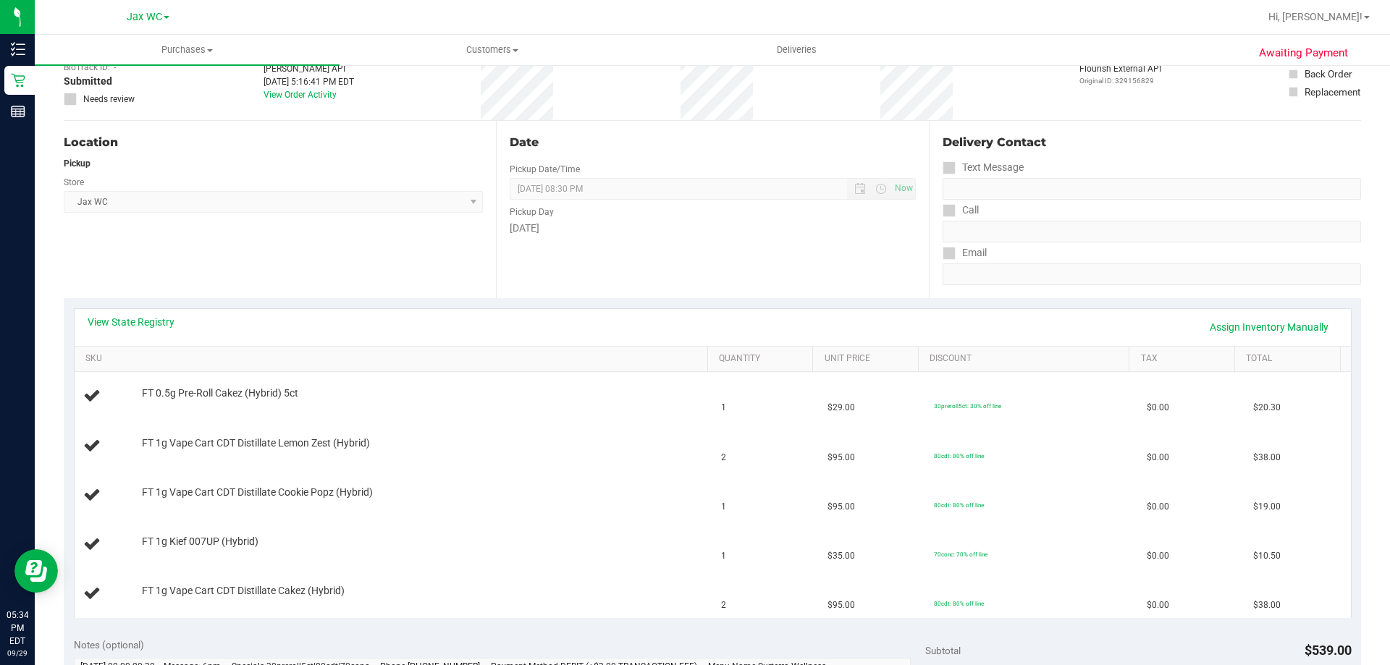
scroll to position [145, 0]
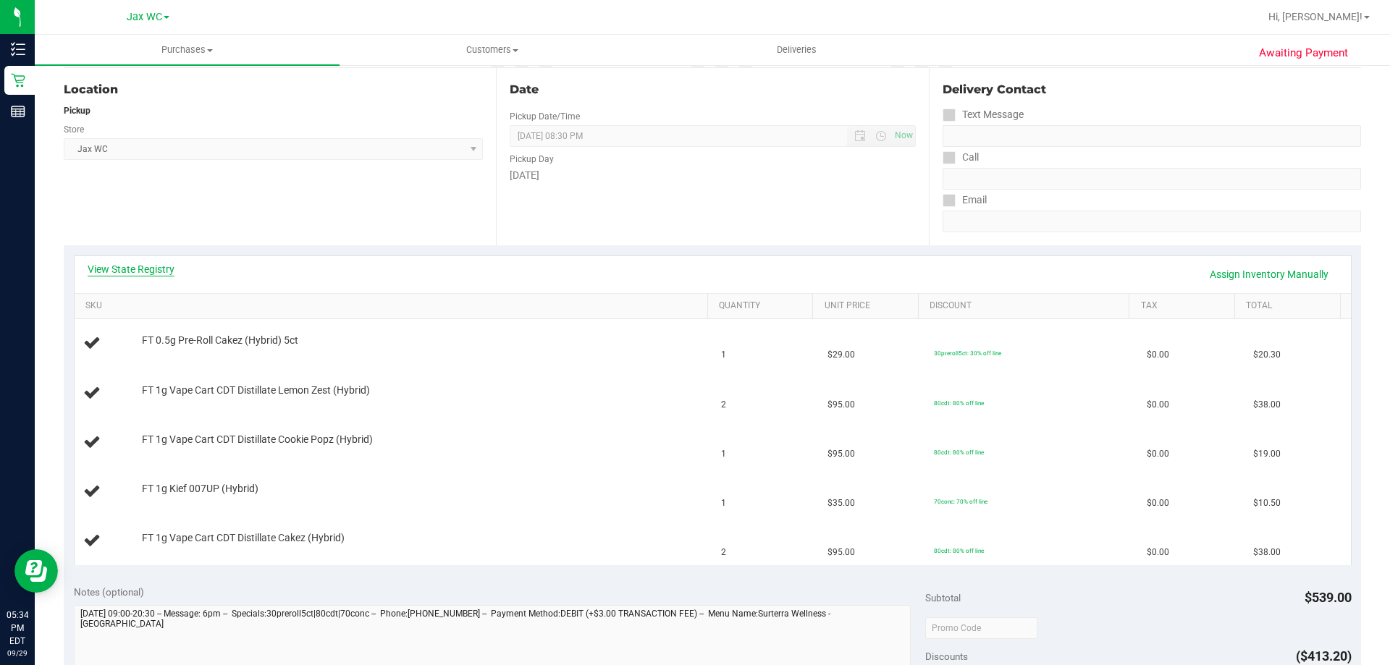
drag, startPoint x: 130, startPoint y: 278, endPoint x: 134, endPoint y: 271, distance: 7.5
click at [132, 278] on div "View State Registry Assign Inventory Manually" at bounding box center [713, 274] width 1250 height 25
click at [135, 268] on link "View State Registry" at bounding box center [131, 269] width 87 height 14
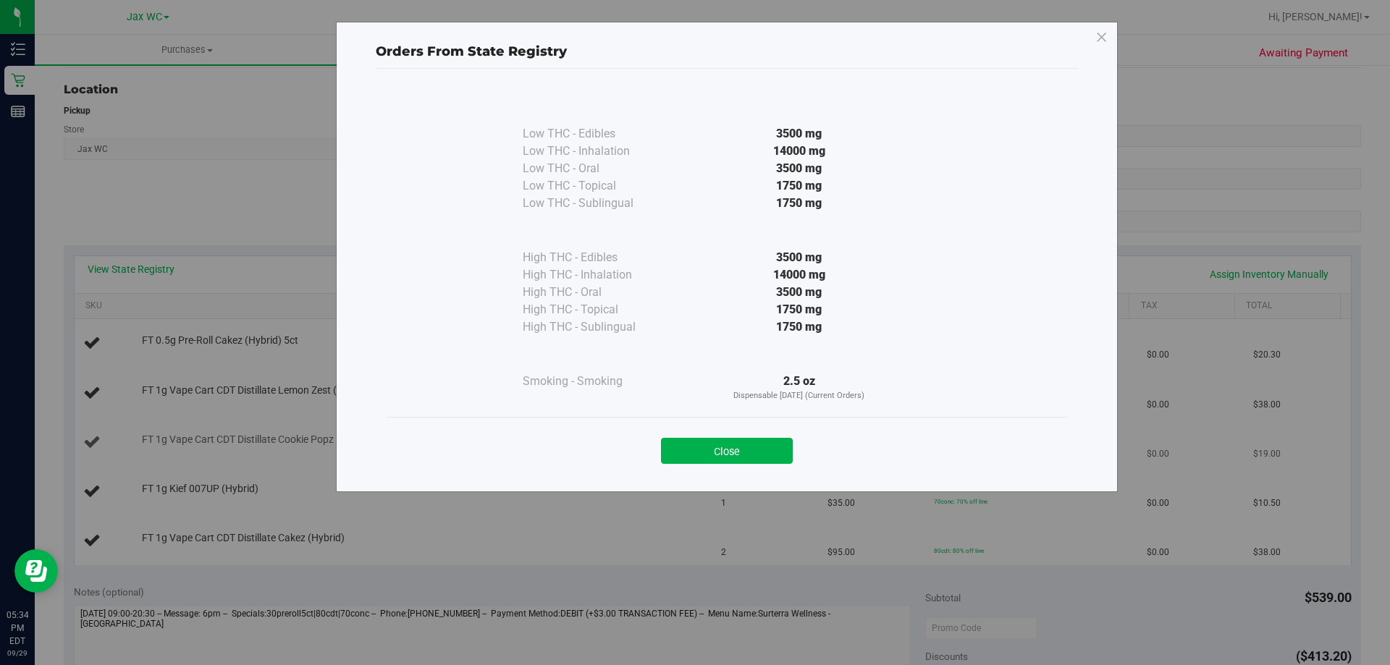
click at [742, 451] on button "Close" at bounding box center [727, 451] width 132 height 26
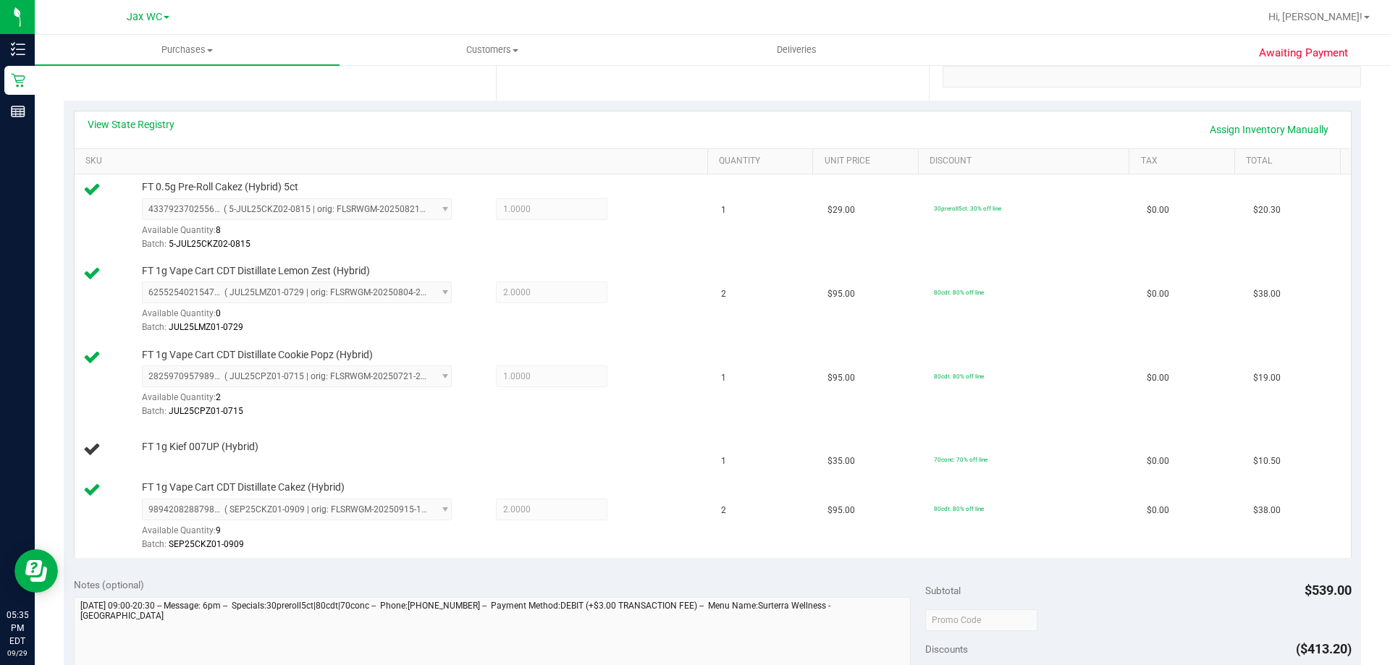
scroll to position [579, 0]
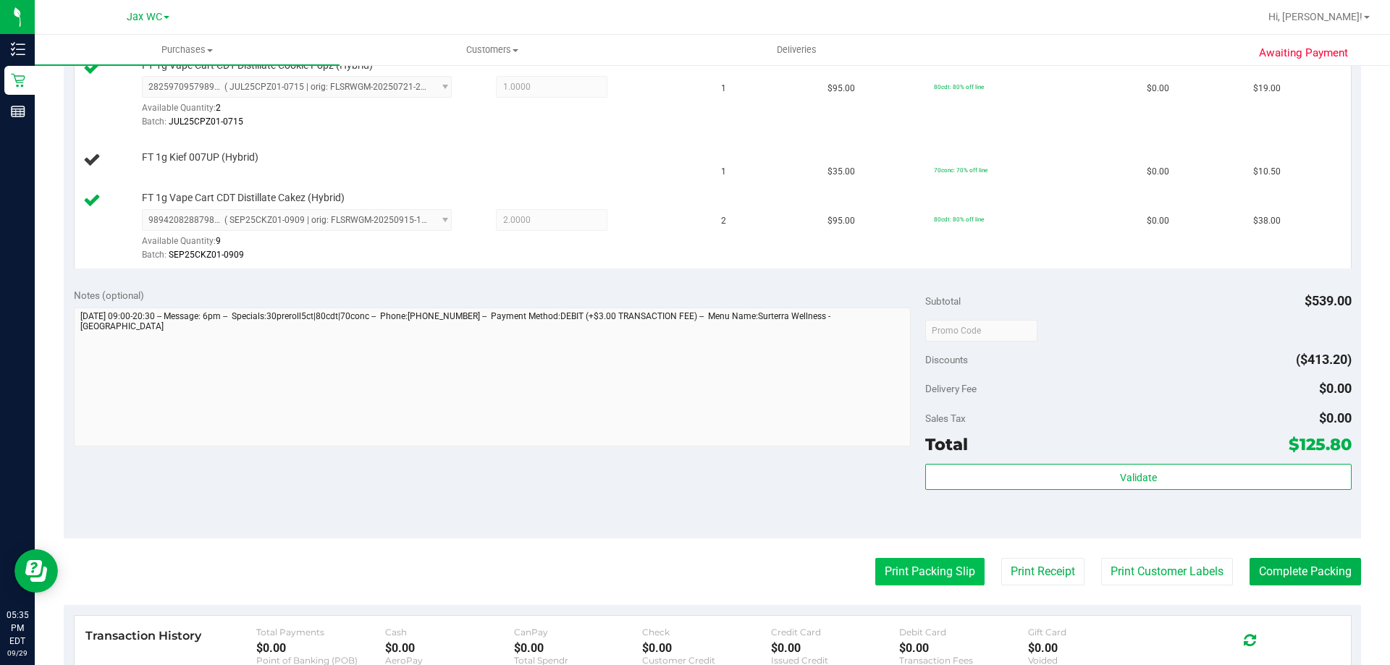
click at [902, 573] on button "Print Packing Slip" at bounding box center [929, 572] width 109 height 28
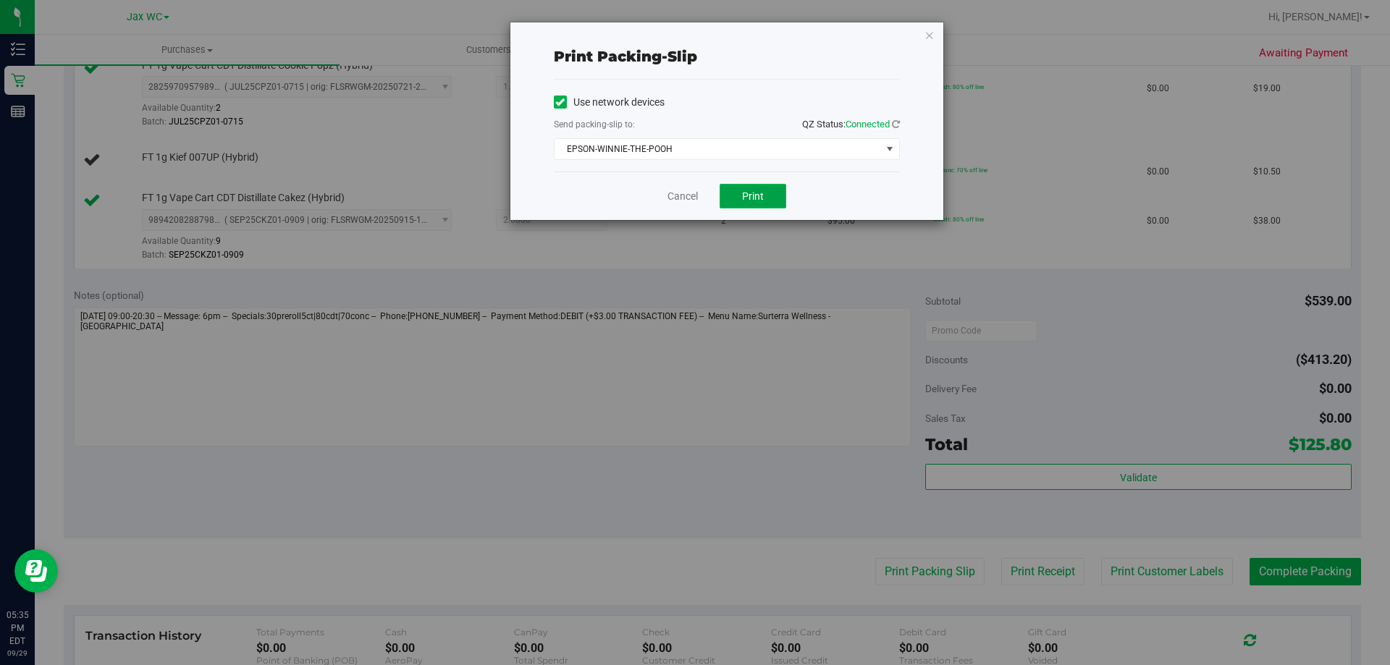
click at [756, 190] on span "Print" at bounding box center [753, 196] width 22 height 12
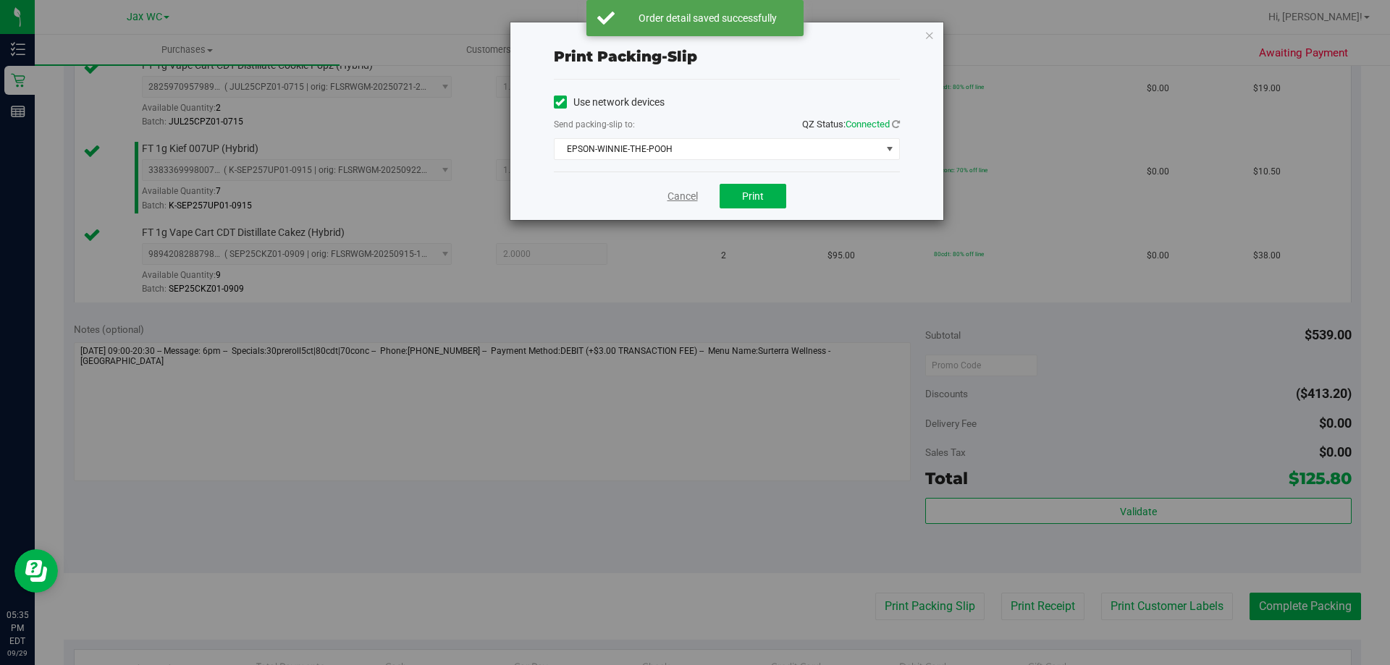
click at [678, 200] on link "Cancel" at bounding box center [682, 196] width 30 height 15
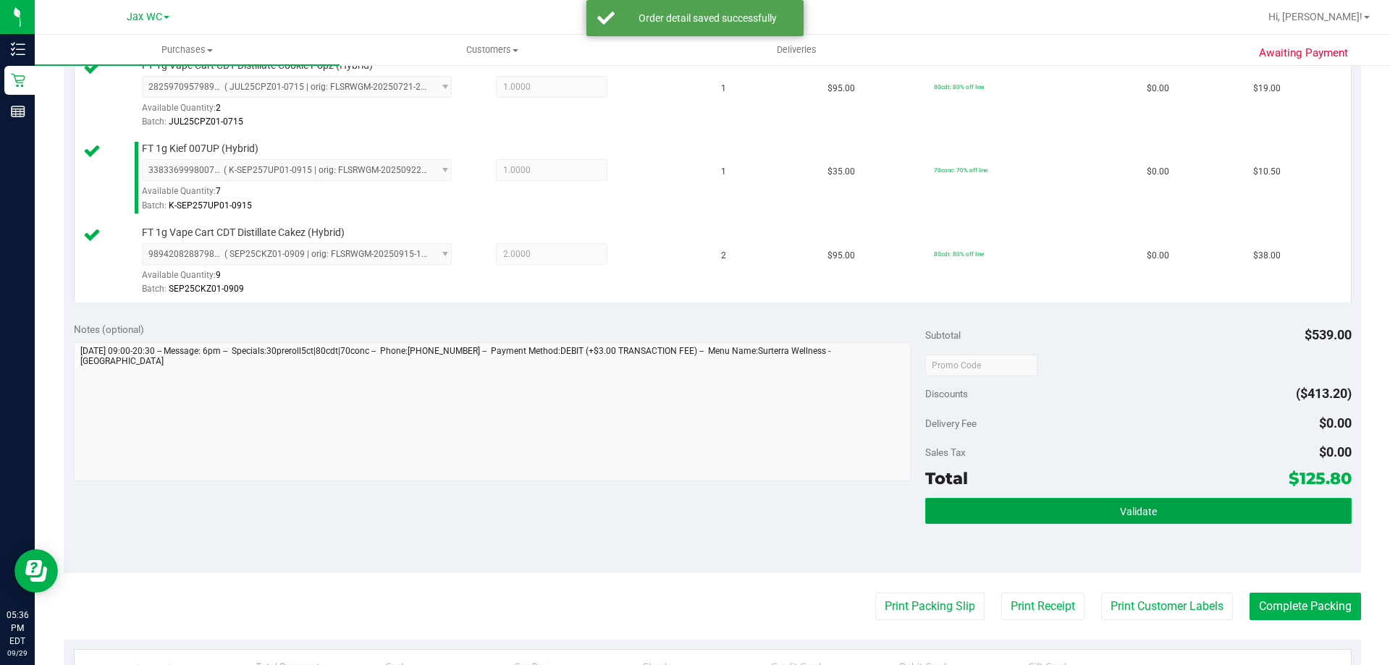
click at [1099, 510] on button "Validate" at bounding box center [1138, 511] width 426 height 26
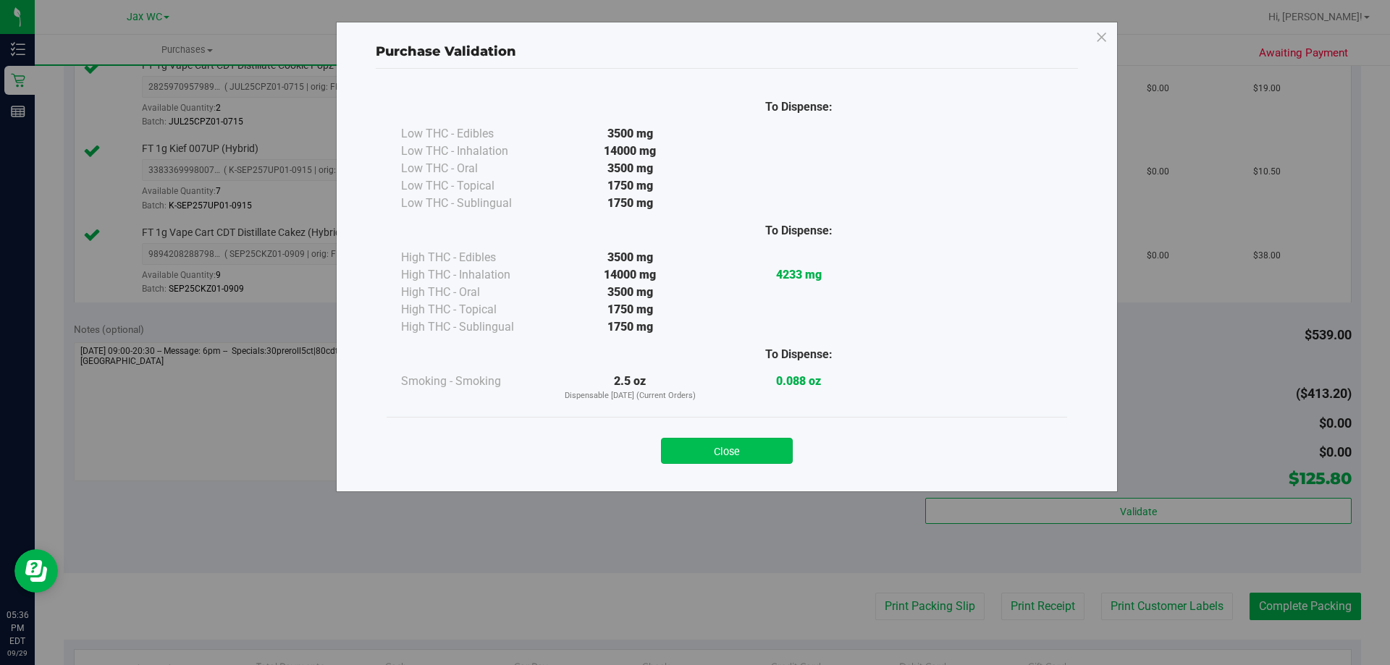
click at [732, 457] on button "Close" at bounding box center [727, 451] width 132 height 26
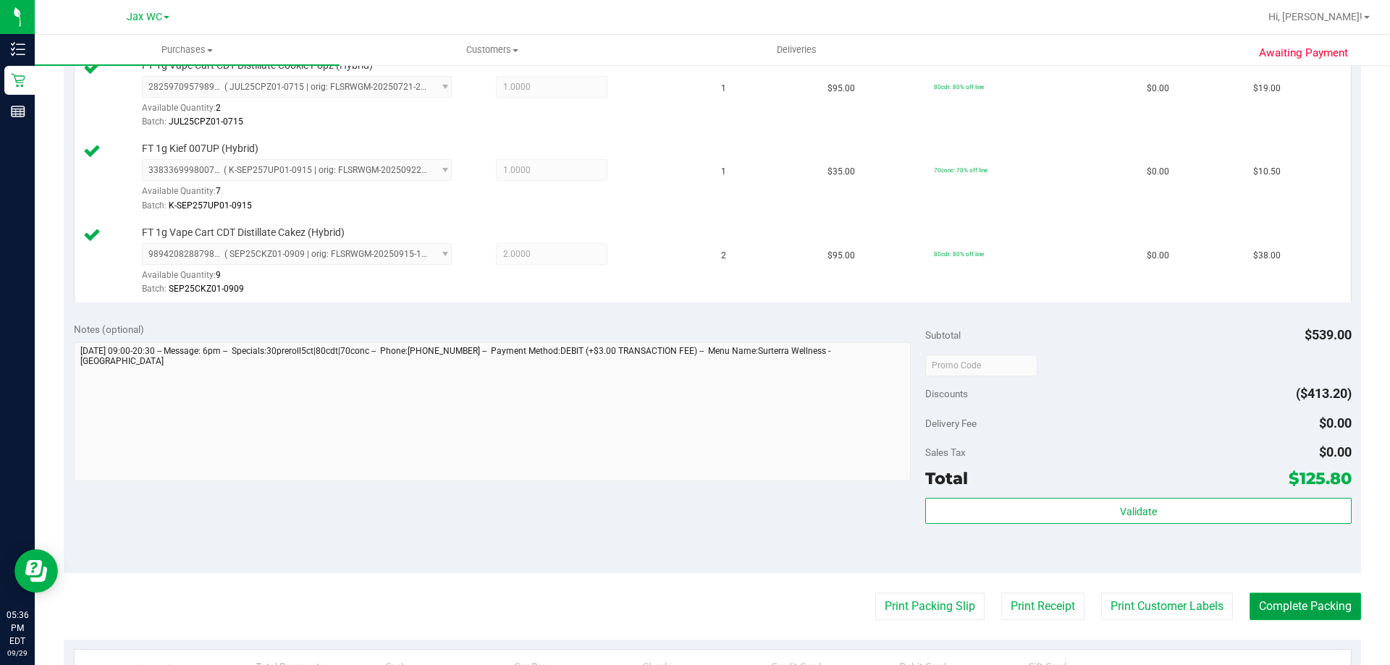
click at [1313, 600] on button "Complete Packing" at bounding box center [1304, 607] width 111 height 28
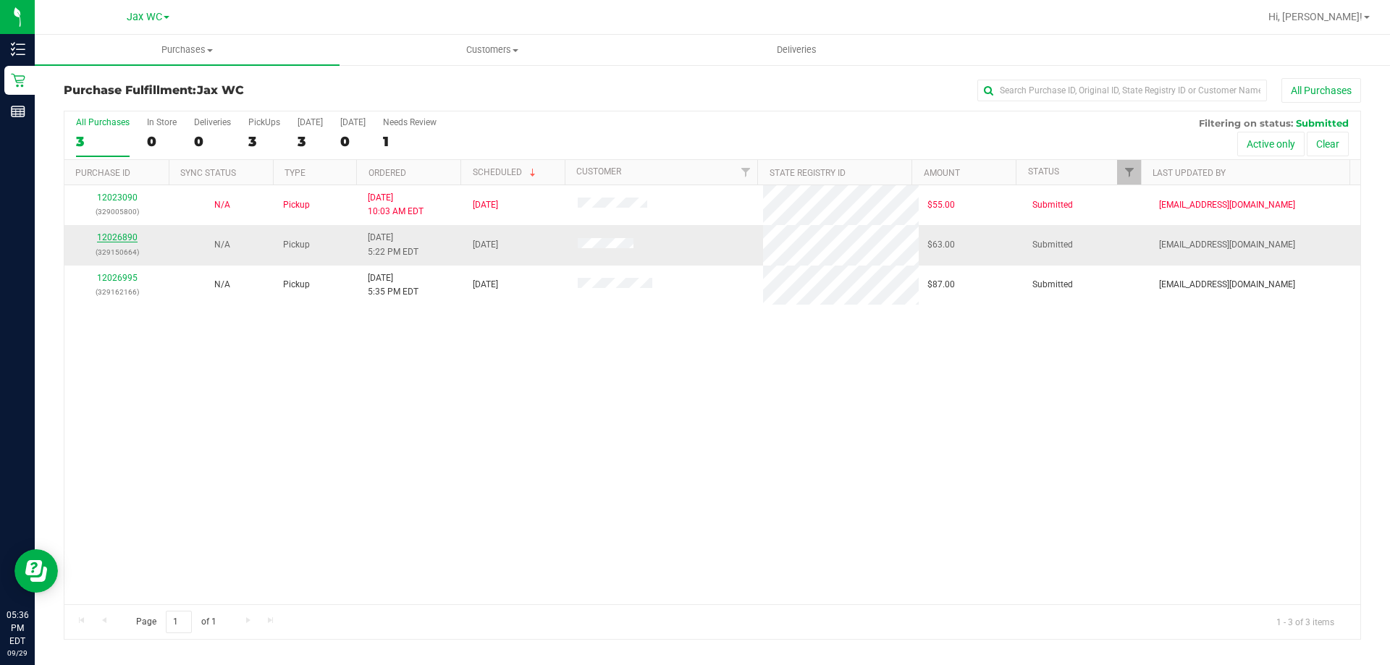
click at [123, 237] on link "12026890" at bounding box center [117, 237] width 41 height 10
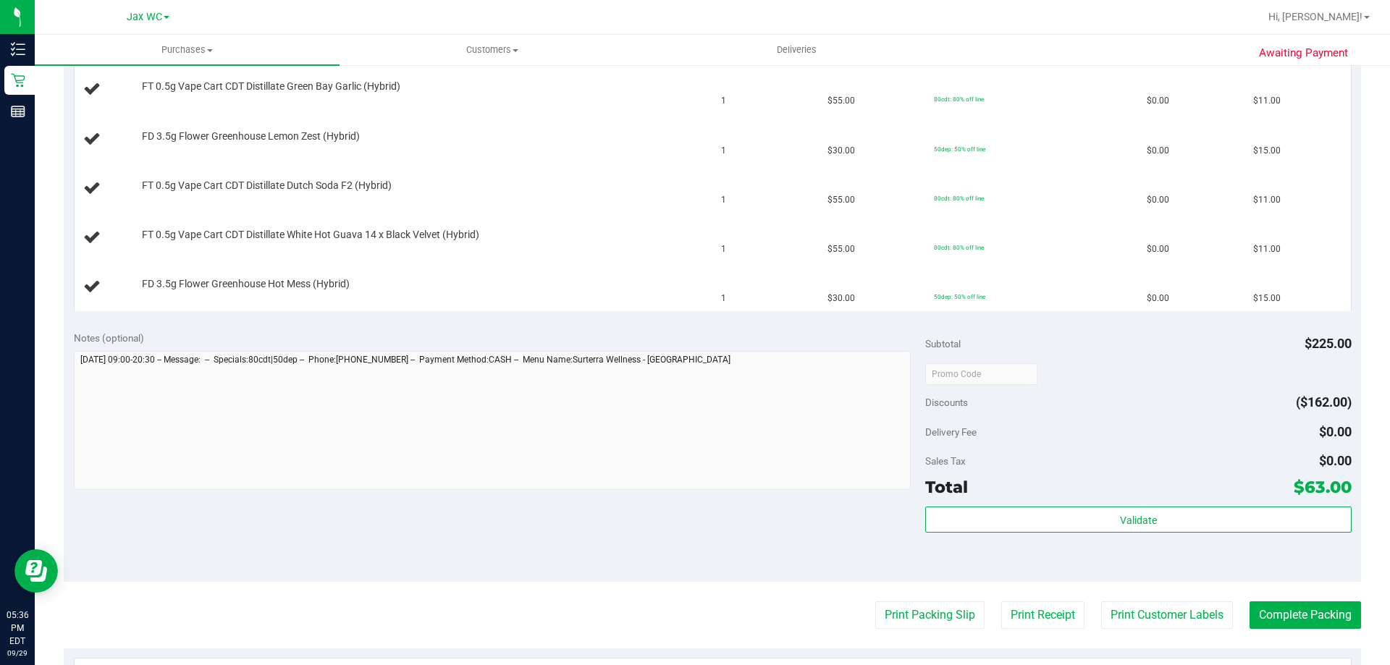
scroll to position [434, 0]
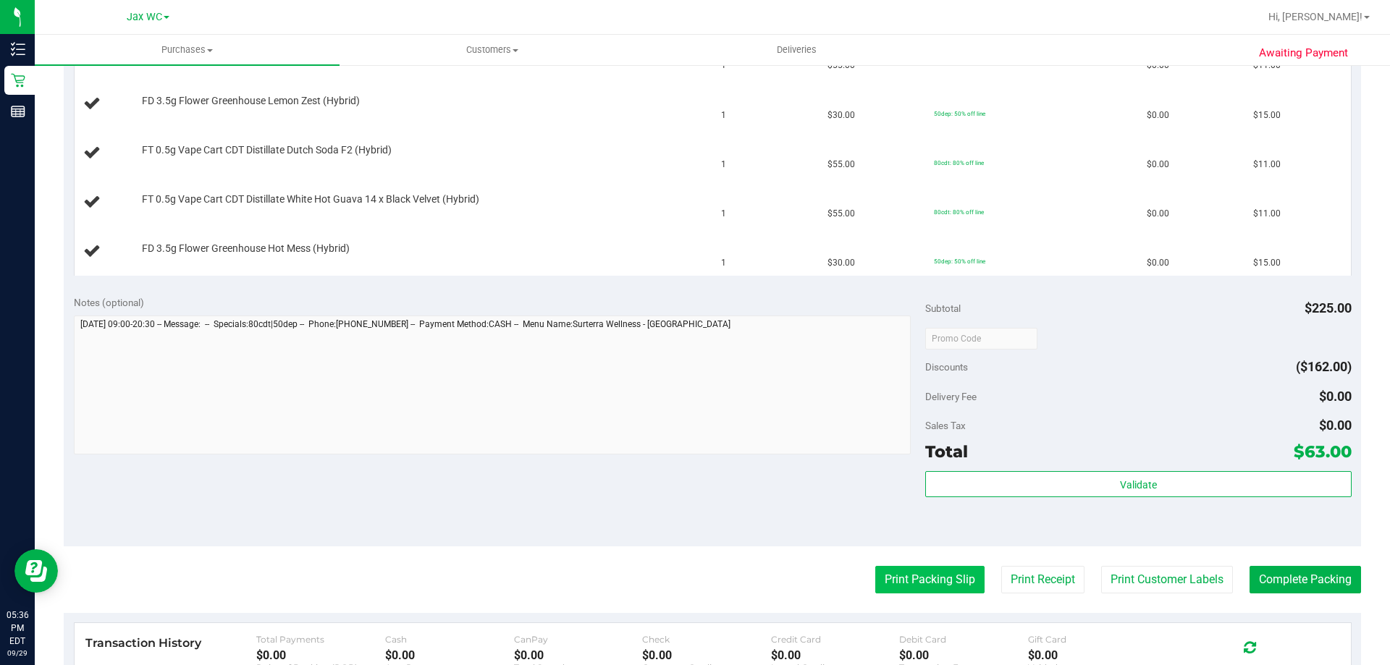
click at [900, 577] on button "Print Packing Slip" at bounding box center [929, 580] width 109 height 28
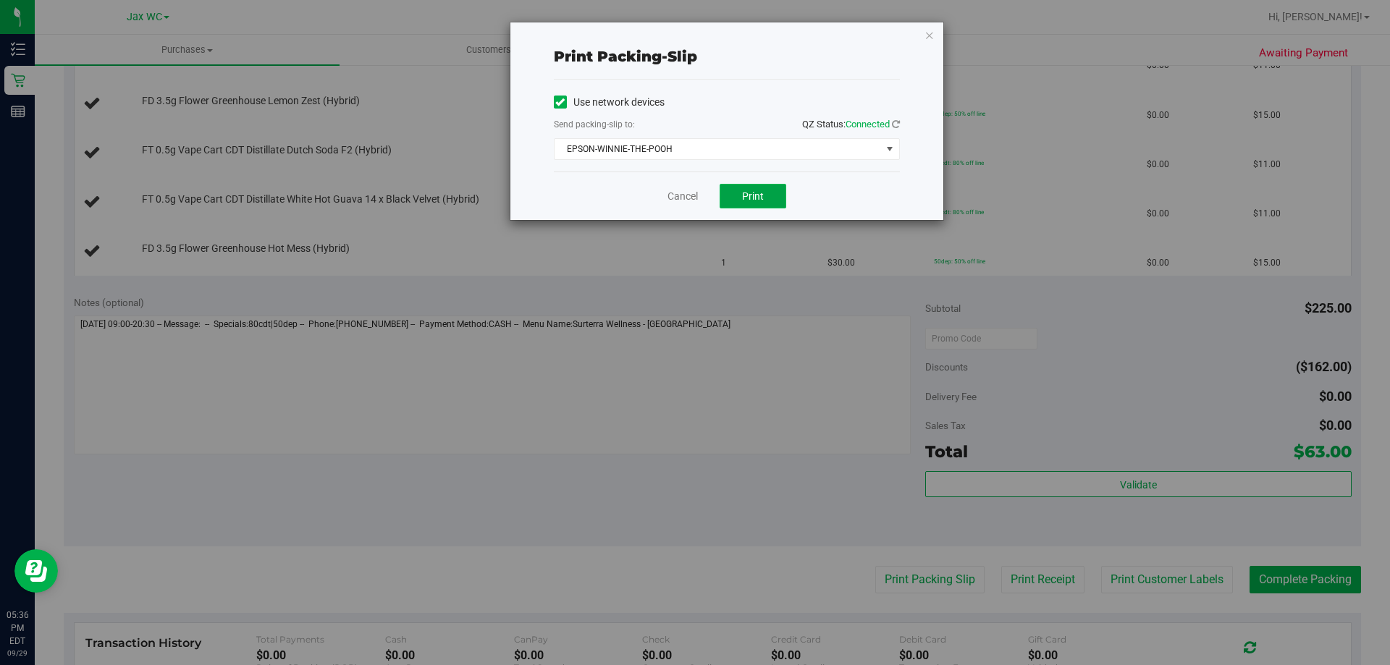
click at [741, 194] on button "Print" at bounding box center [752, 196] width 67 height 25
click at [685, 193] on link "Cancel" at bounding box center [682, 196] width 30 height 15
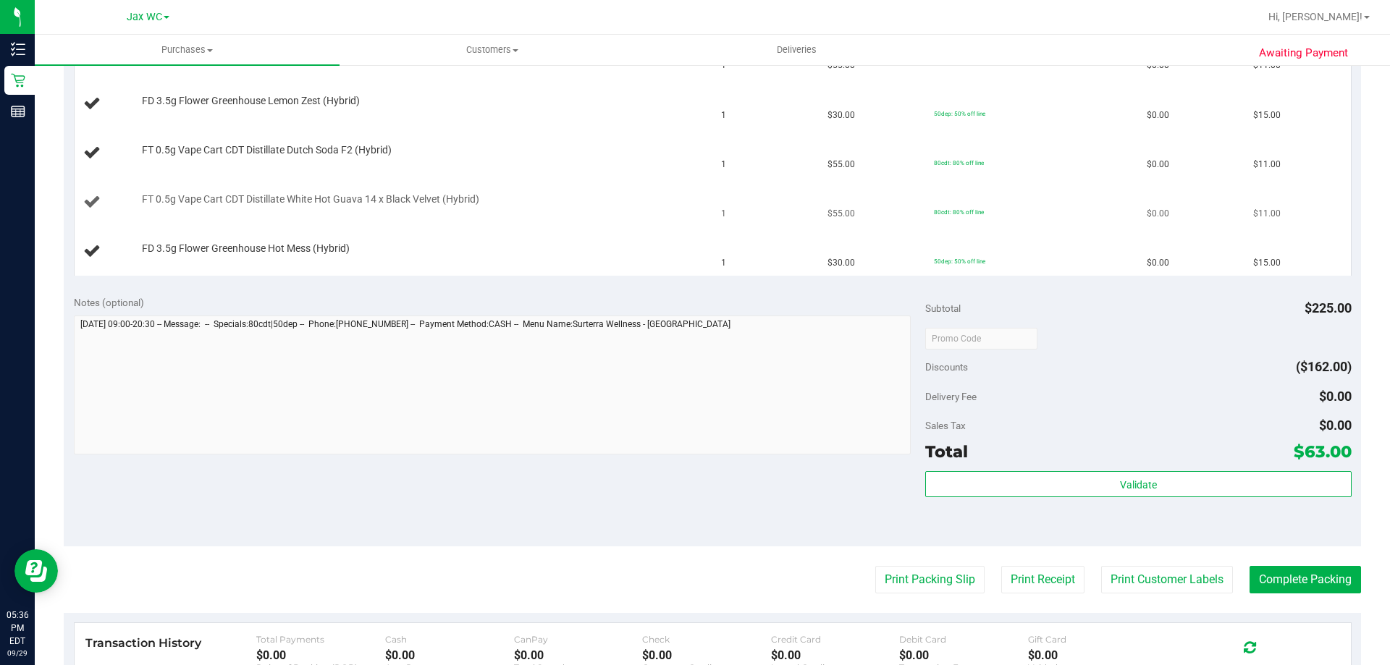
scroll to position [290, 0]
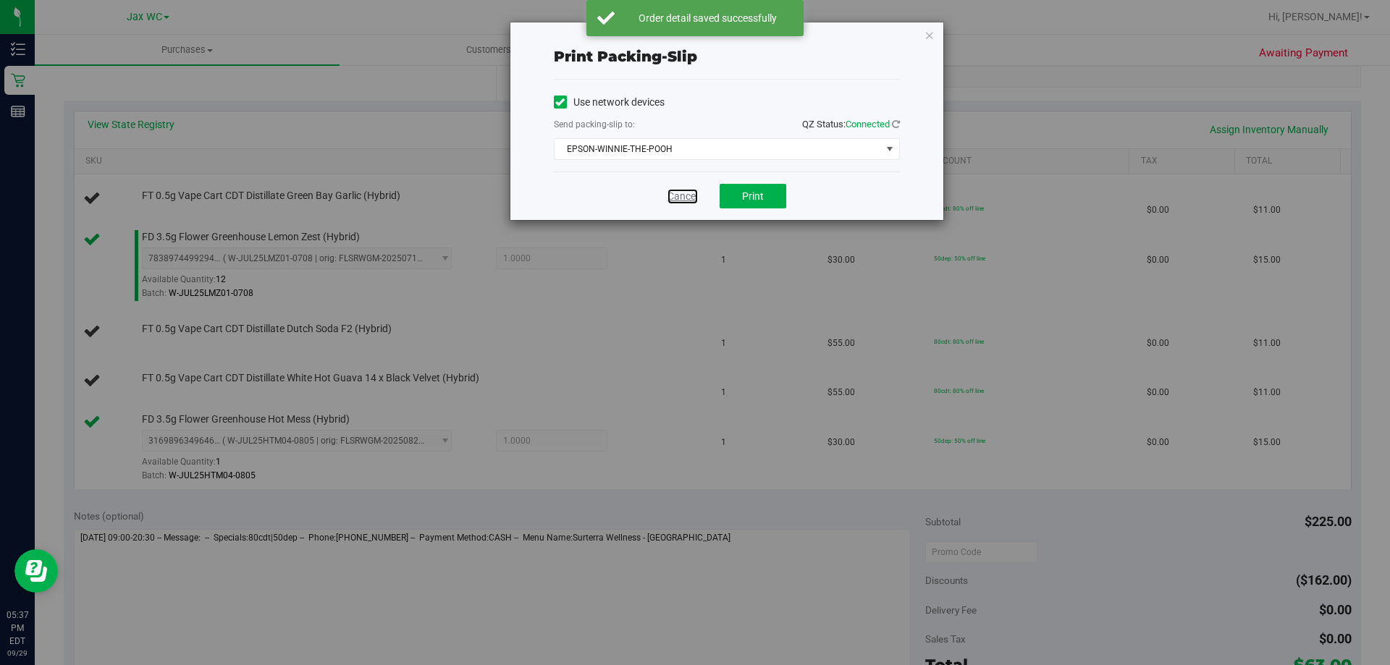
click at [670, 201] on link "Cancel" at bounding box center [682, 196] width 30 height 15
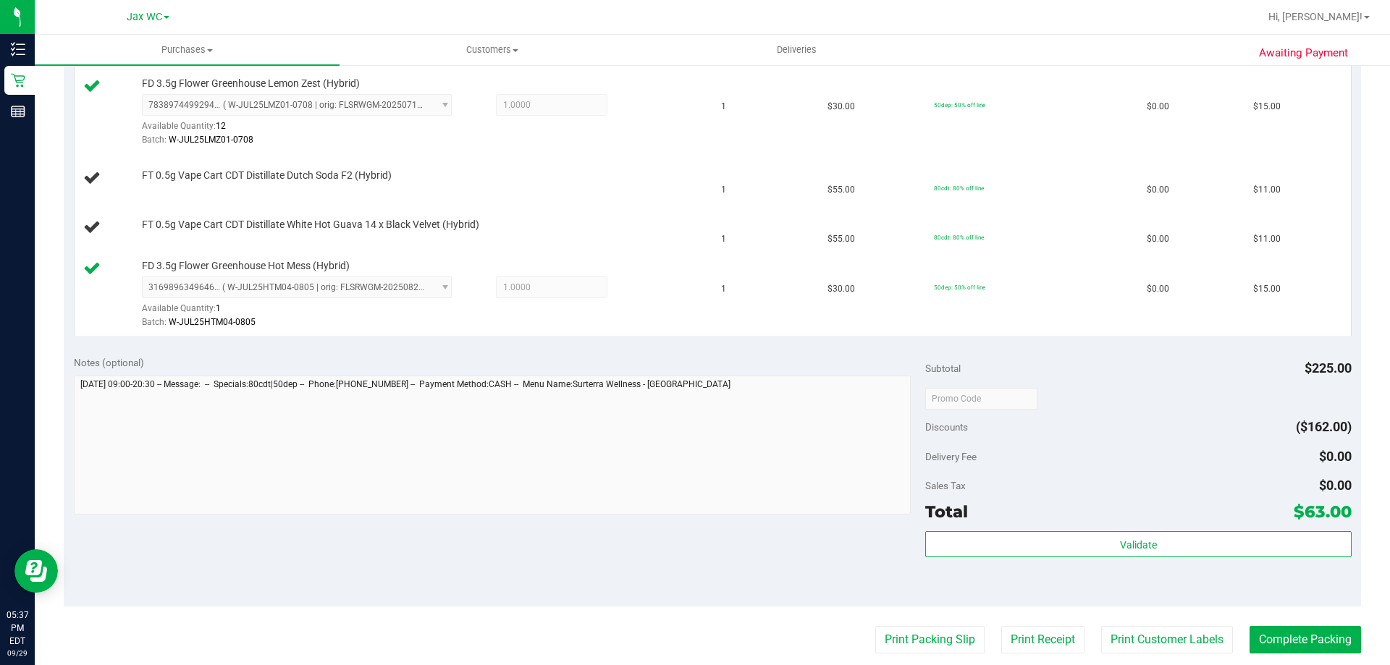
scroll to position [298, 0]
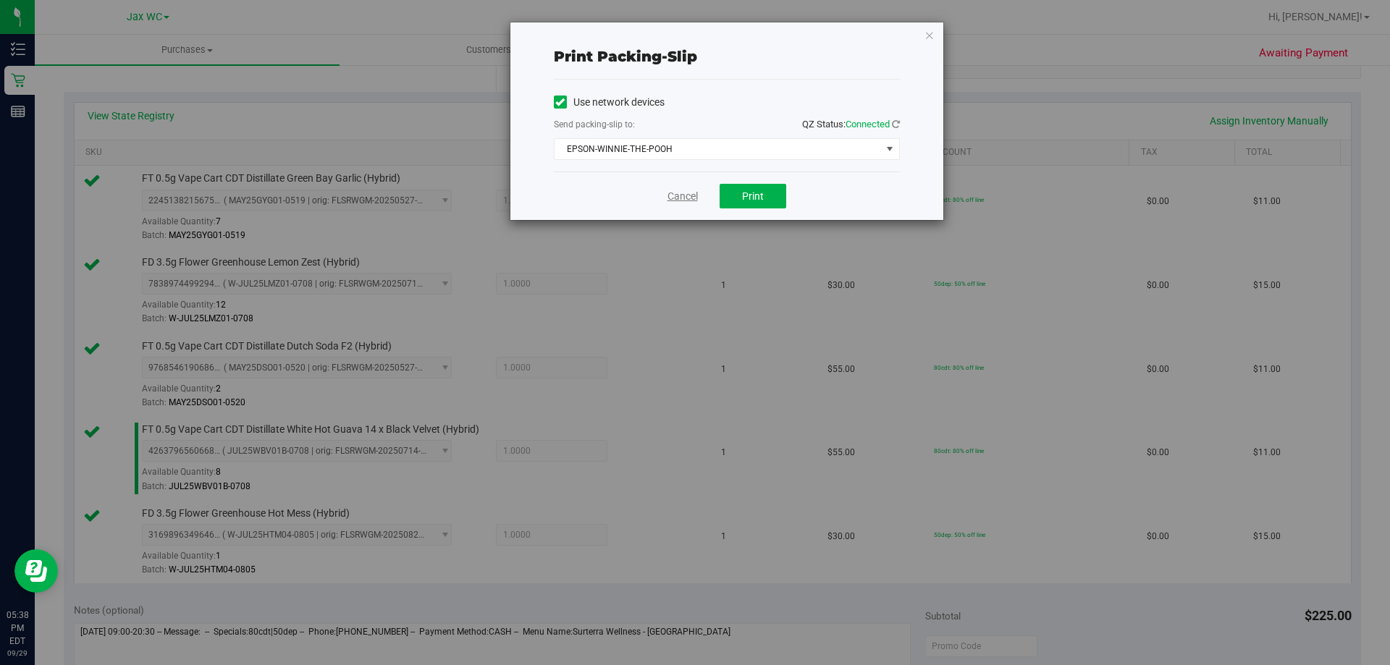
click at [687, 190] on link "Cancel" at bounding box center [682, 196] width 30 height 15
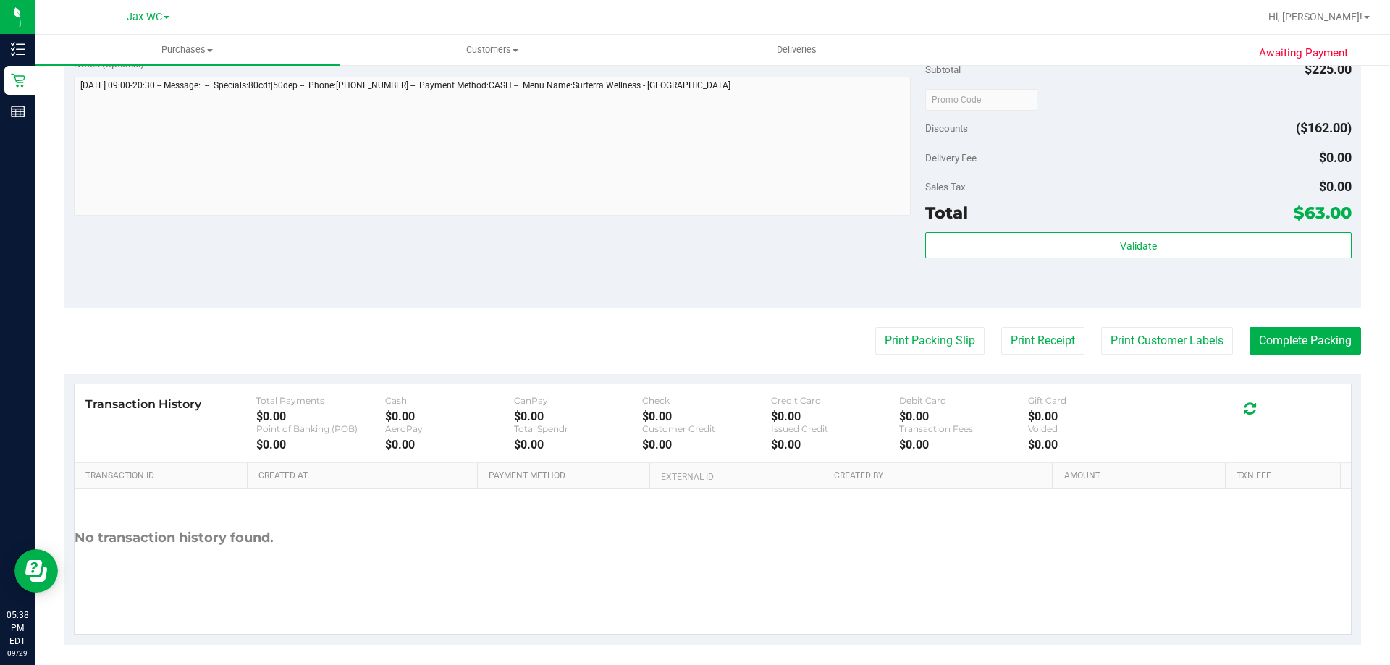
scroll to position [853, 0]
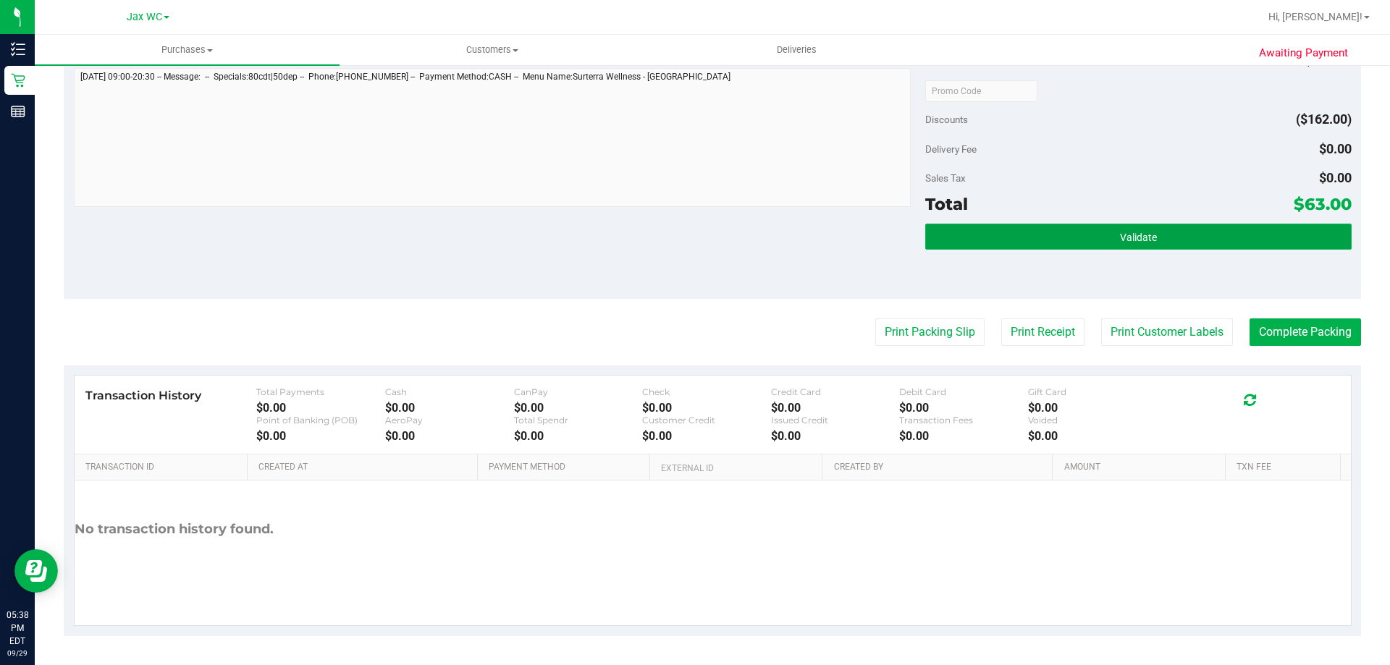
click at [1046, 229] on button "Validate" at bounding box center [1138, 237] width 426 height 26
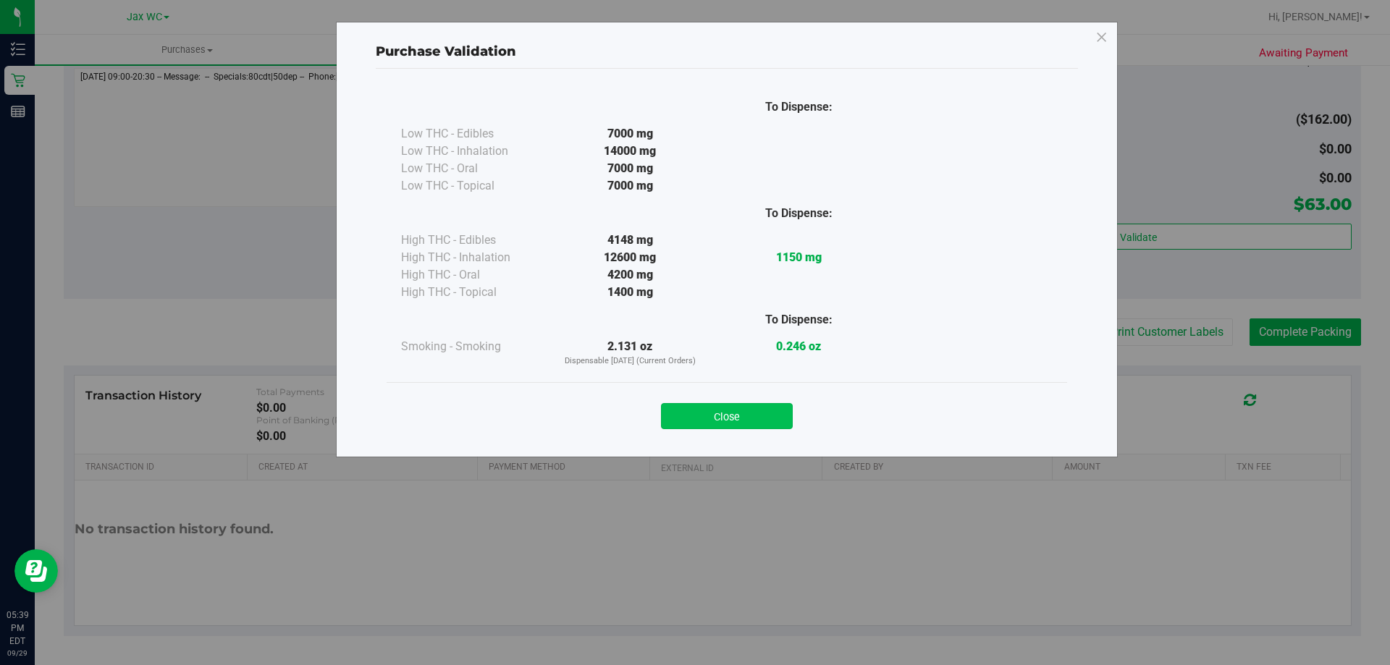
click at [733, 413] on button "Close" at bounding box center [727, 416] width 132 height 26
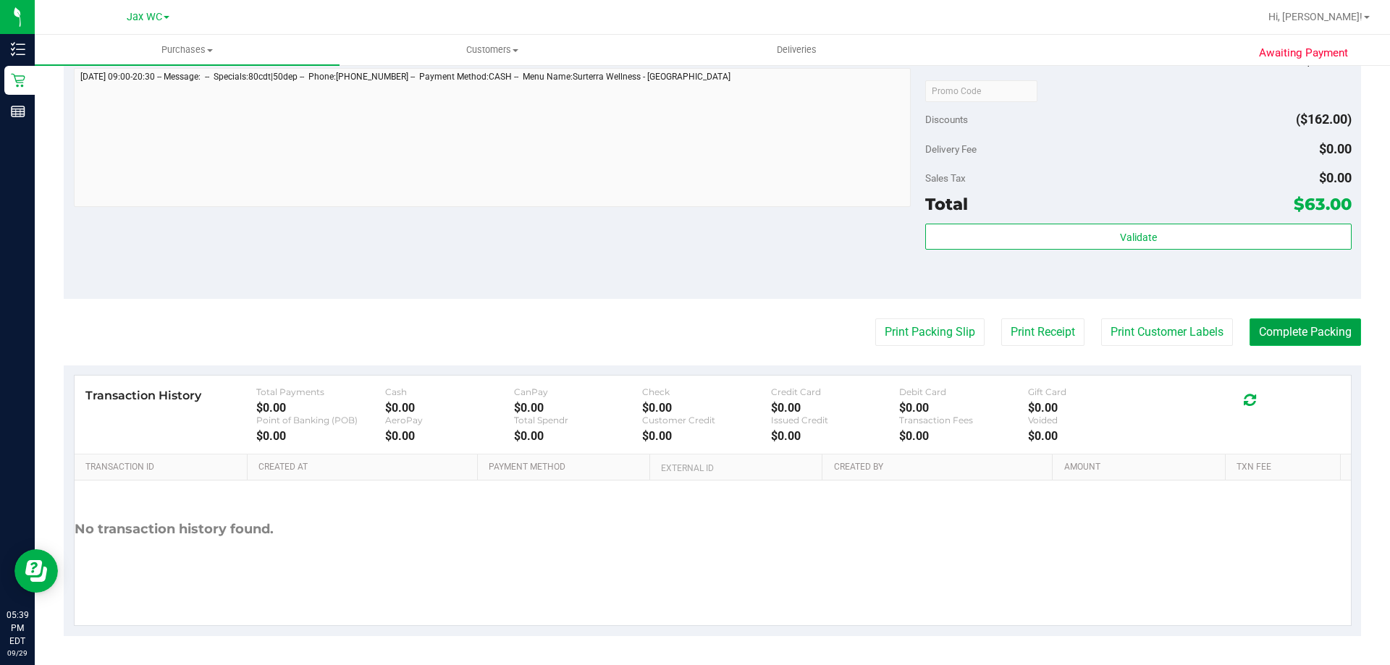
click at [1279, 341] on button "Complete Packing" at bounding box center [1304, 332] width 111 height 28
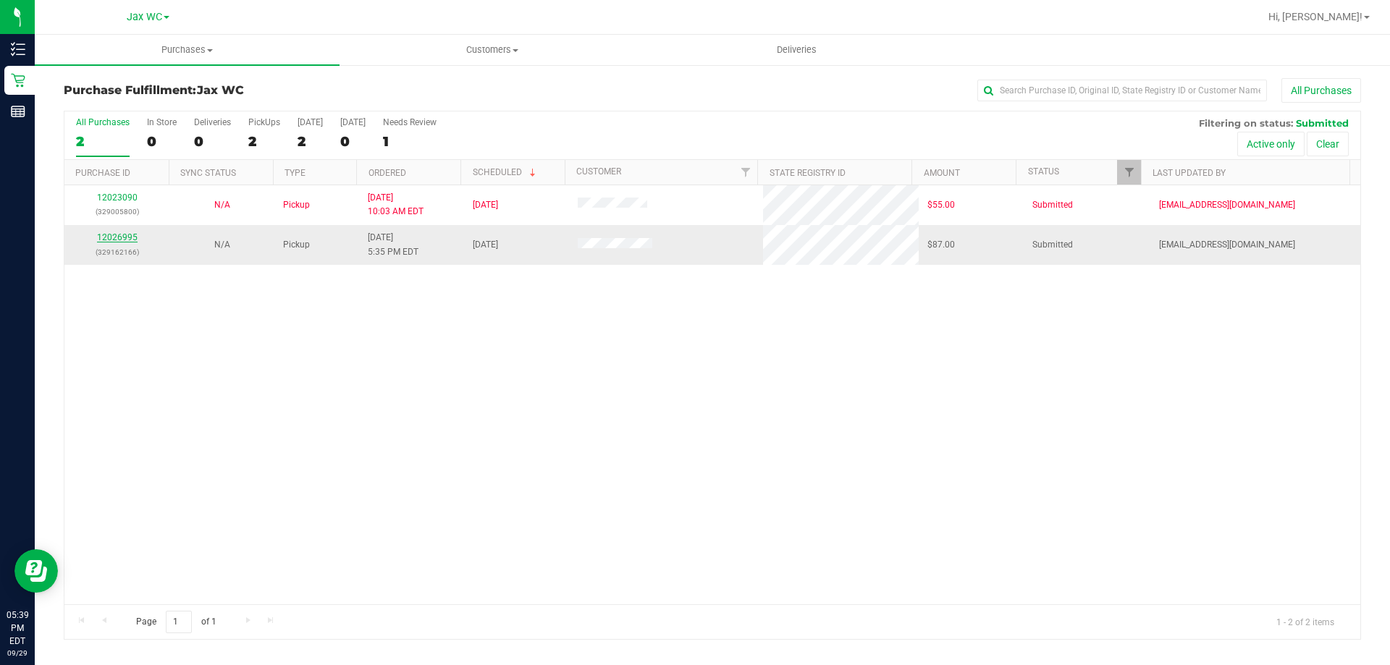
click at [106, 234] on link "12026995" at bounding box center [117, 237] width 41 height 10
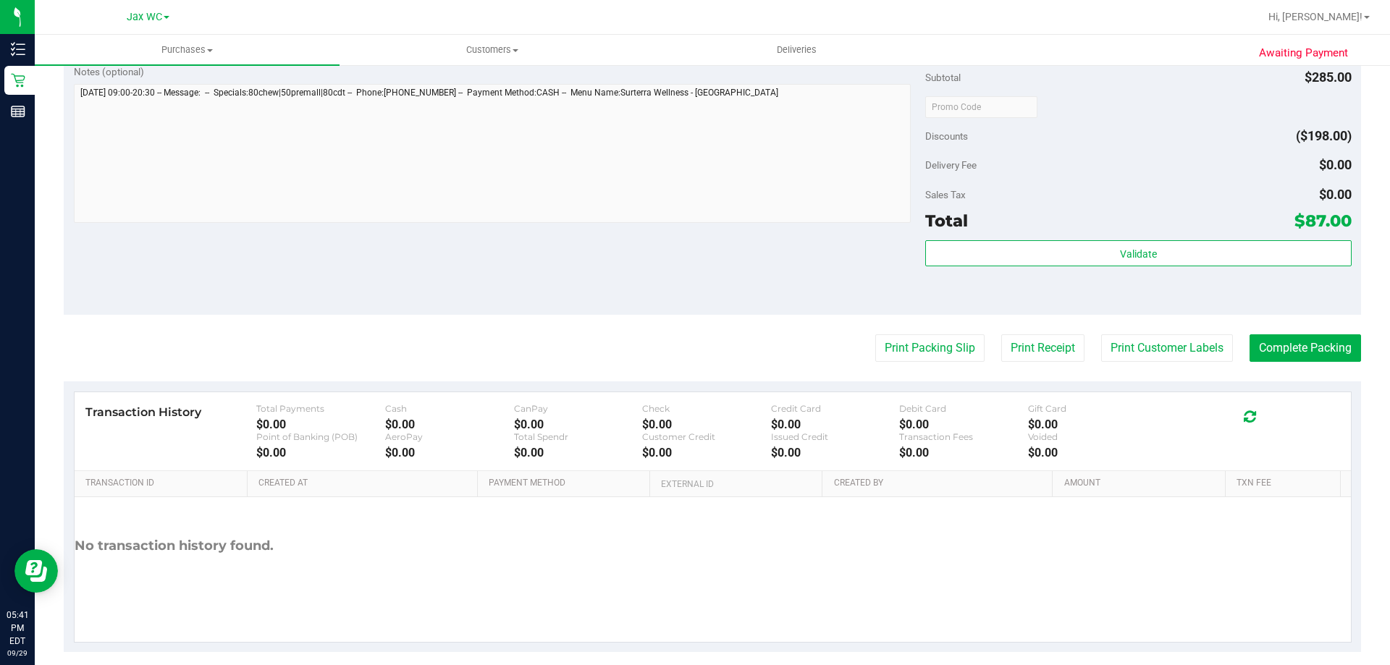
scroll to position [769, 0]
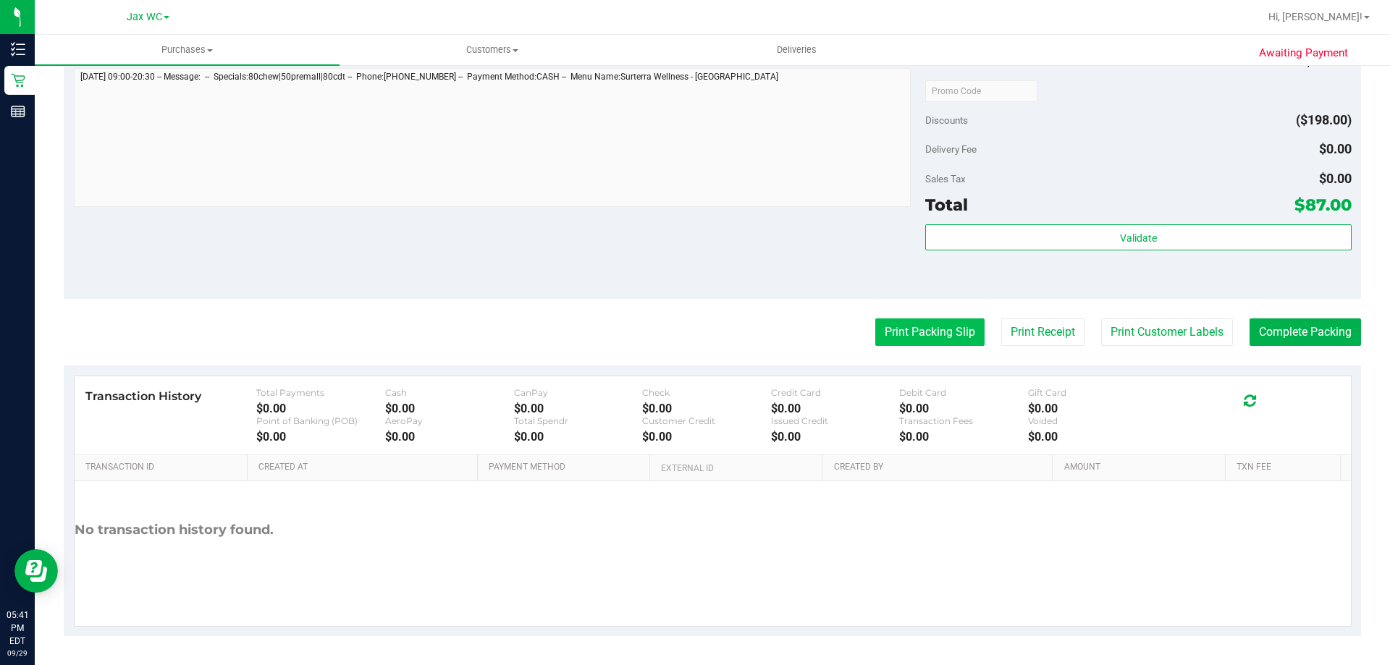
click at [899, 332] on button "Print Packing Slip" at bounding box center [929, 332] width 109 height 28
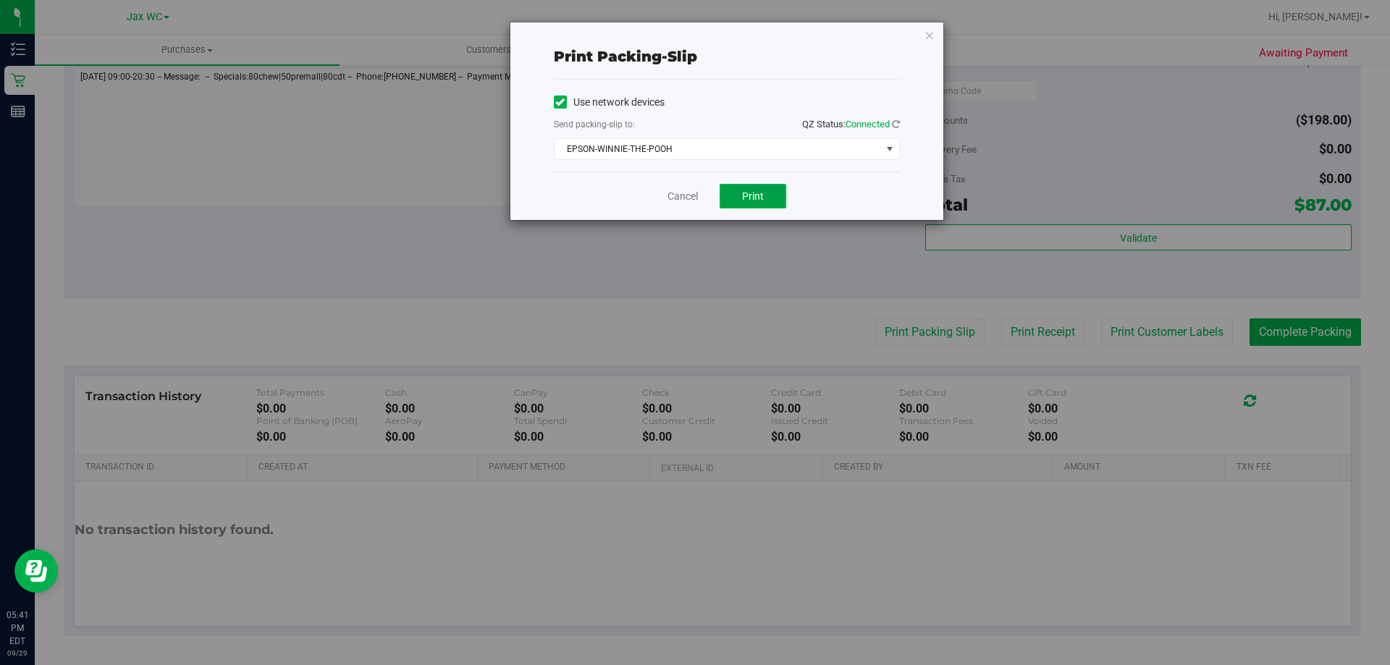
click at [757, 198] on span "Print" at bounding box center [753, 196] width 22 height 12
click at [684, 194] on link "Cancel" at bounding box center [682, 196] width 30 height 15
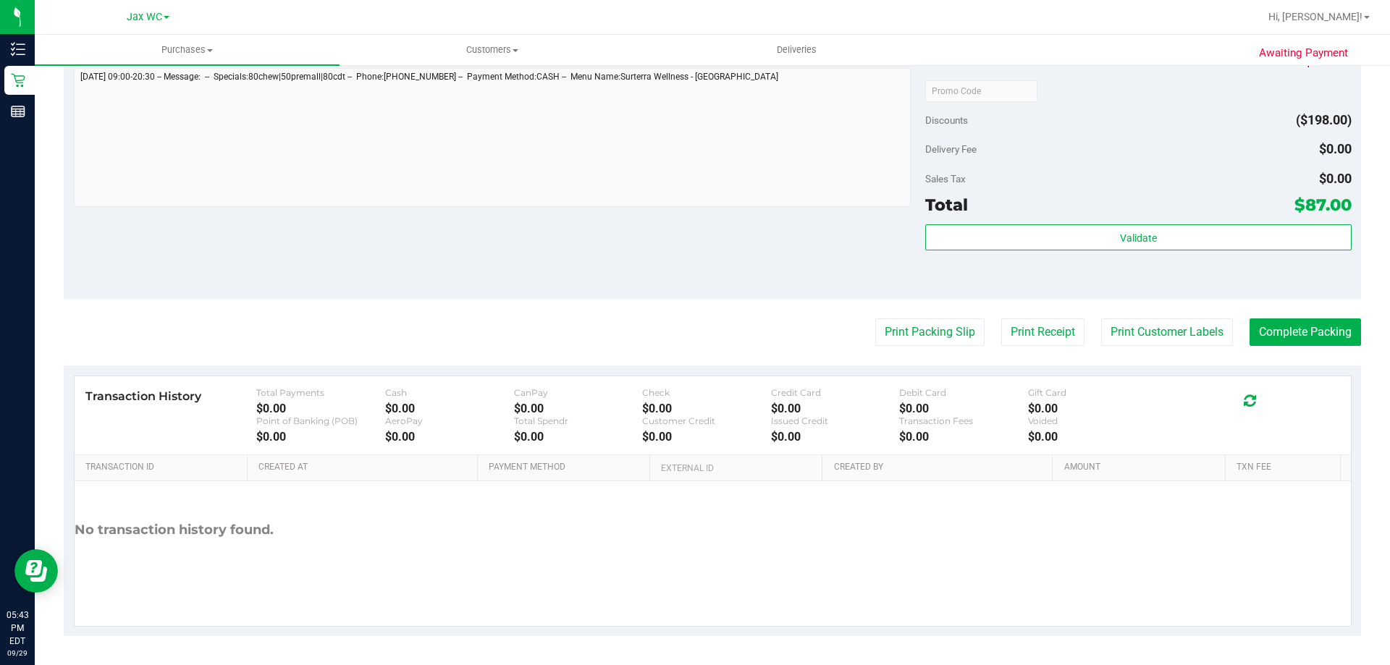
click at [769, 270] on div "Notes (optional) Subtotal $285.00 Discounts ($198.00) Delivery Fee $0.00 Sales …" at bounding box center [712, 168] width 1297 height 261
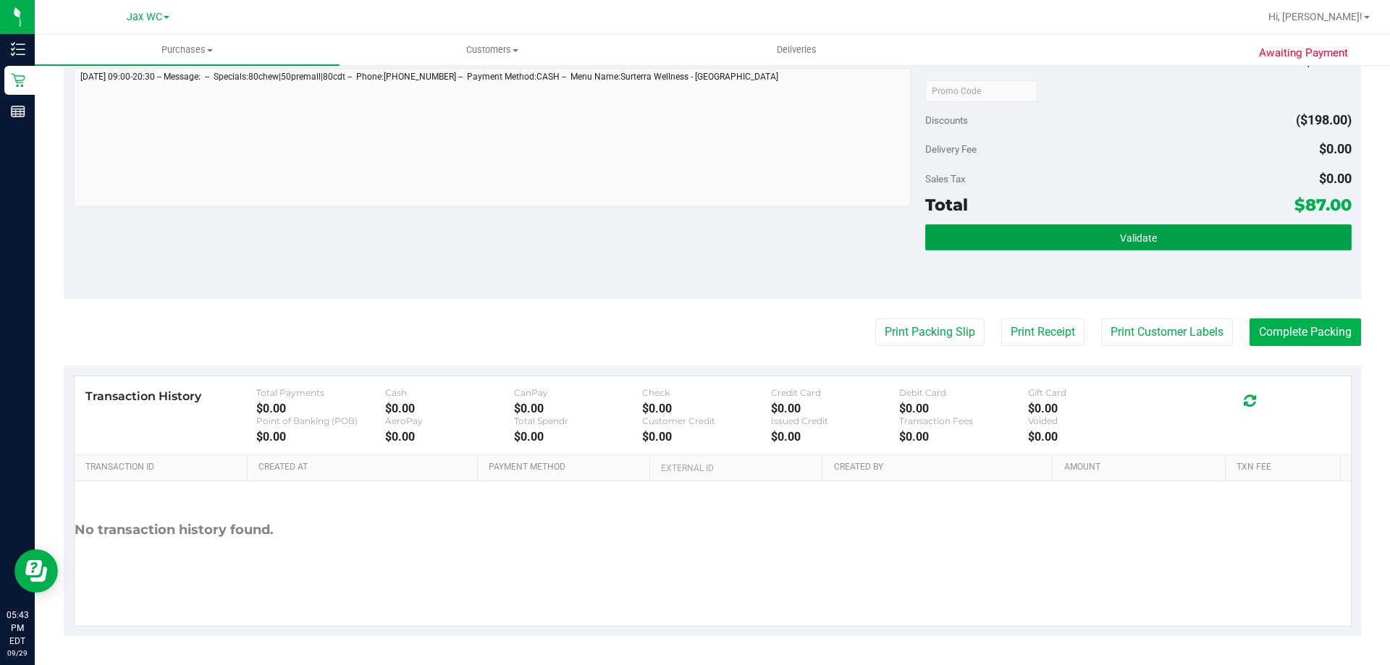
click at [1108, 239] on button "Validate" at bounding box center [1138, 237] width 426 height 26
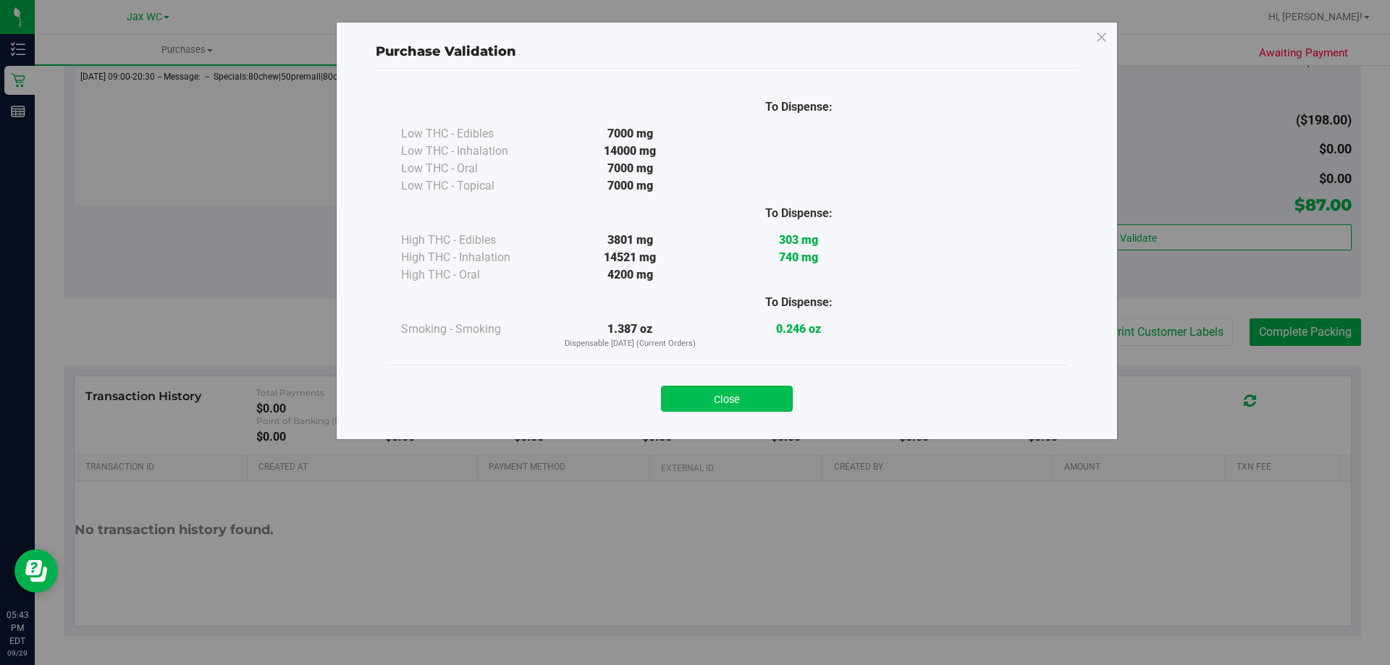
click at [758, 399] on button "Close" at bounding box center [727, 399] width 132 height 26
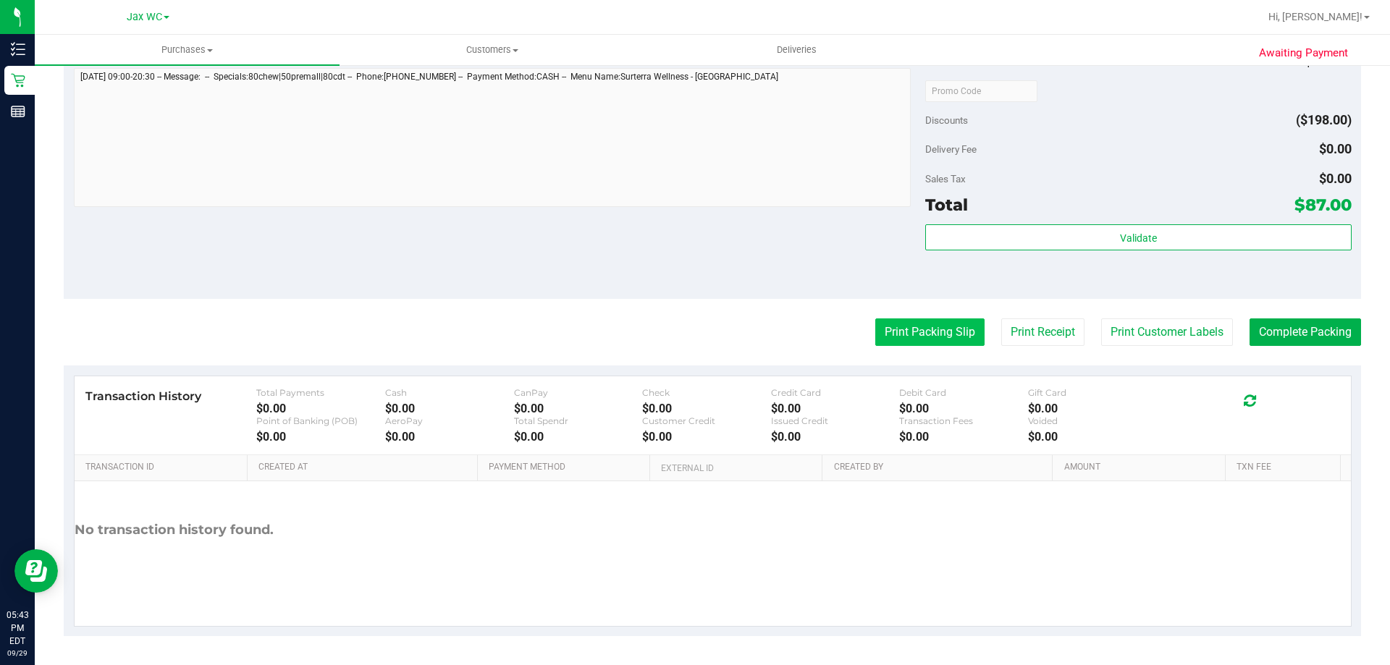
click at [952, 323] on button "Print Packing Slip" at bounding box center [929, 332] width 109 height 28
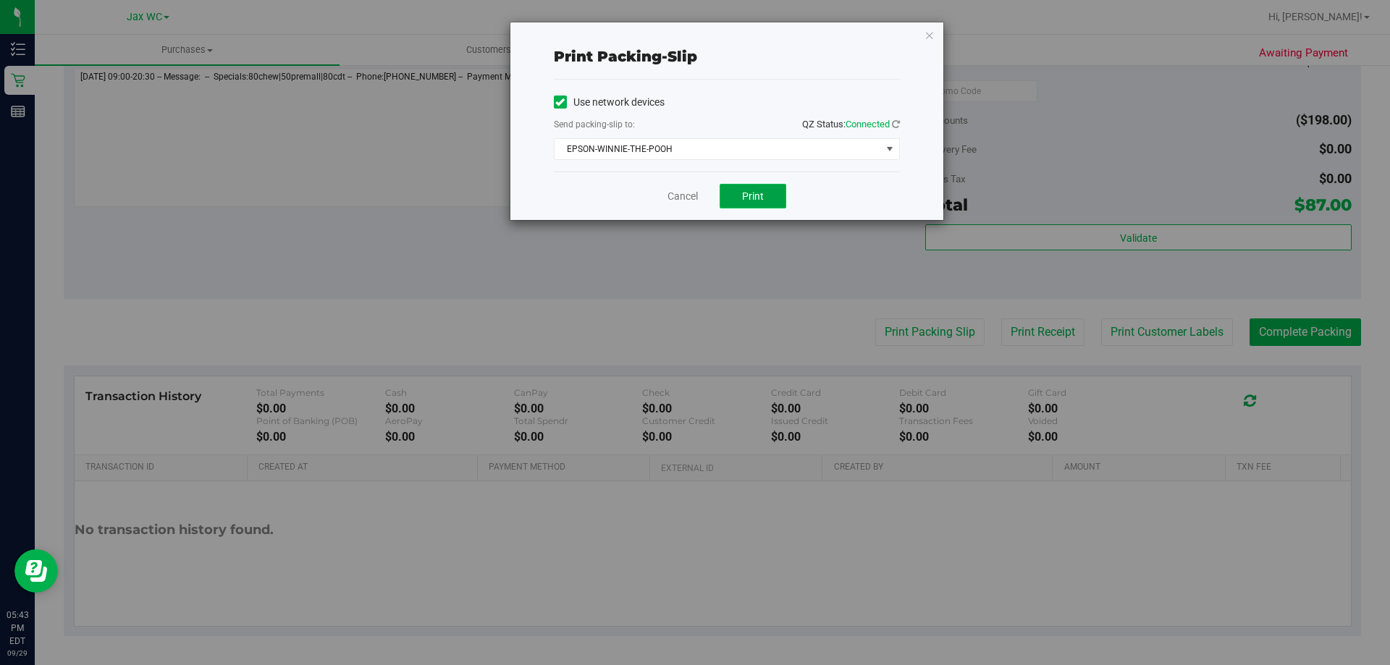
click at [759, 200] on span "Print" at bounding box center [753, 196] width 22 height 12
click at [688, 195] on link "Cancel" at bounding box center [682, 196] width 30 height 15
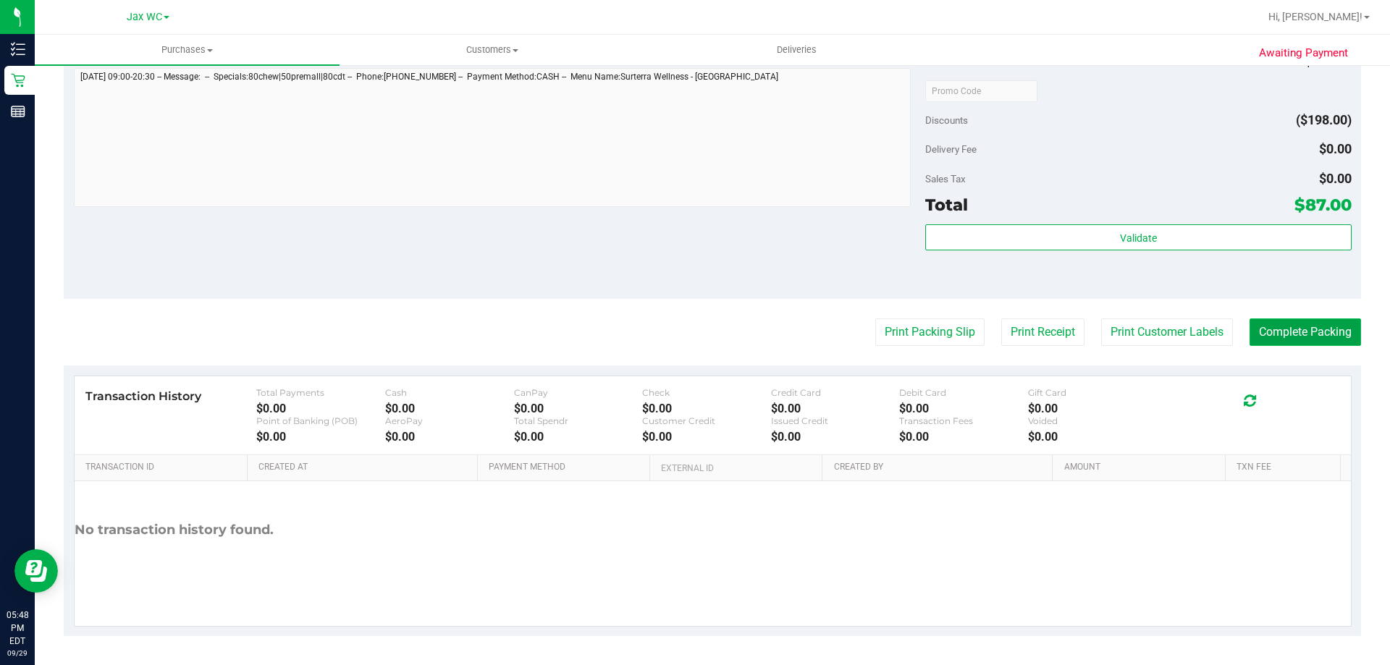
drag, startPoint x: 1303, startPoint y: 321, endPoint x: 1306, endPoint y: 329, distance: 9.2
click at [1303, 321] on button "Complete Packing" at bounding box center [1304, 332] width 111 height 28
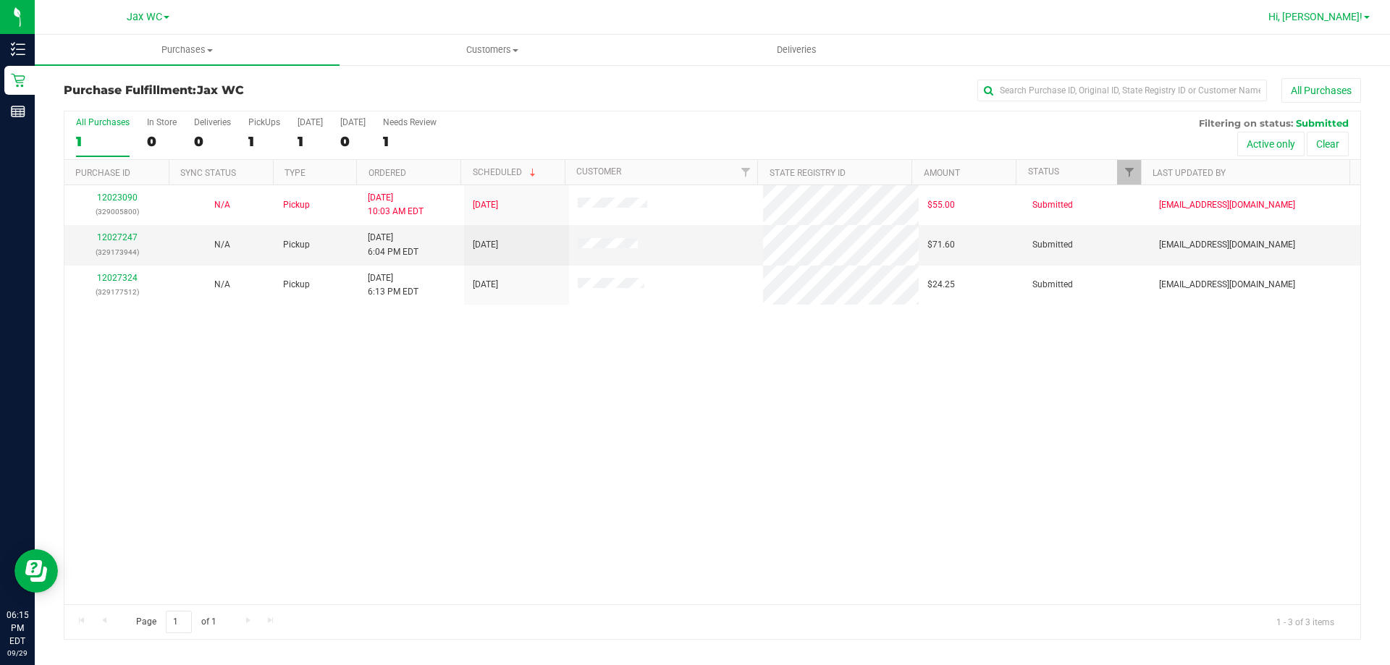
click at [1333, 12] on span "Hi, [PERSON_NAME]!" at bounding box center [1315, 17] width 94 height 12
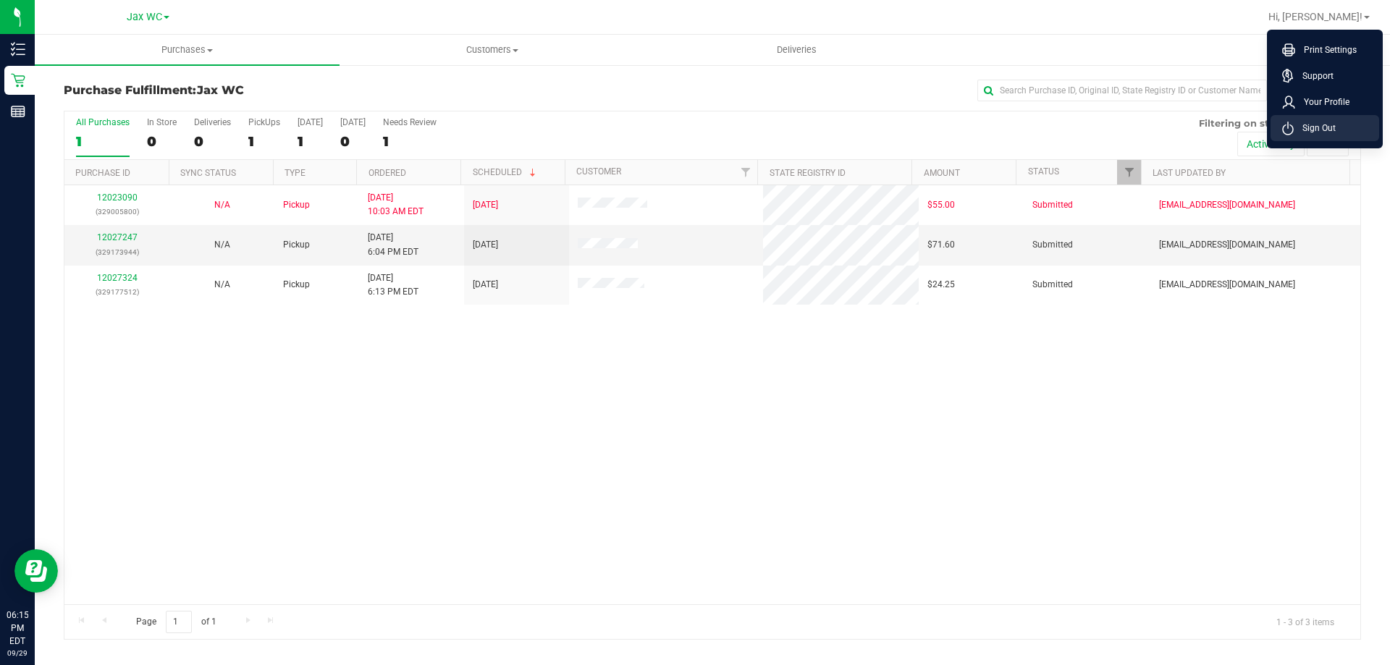
click at [1325, 127] on span "Sign Out" at bounding box center [1314, 128] width 42 height 14
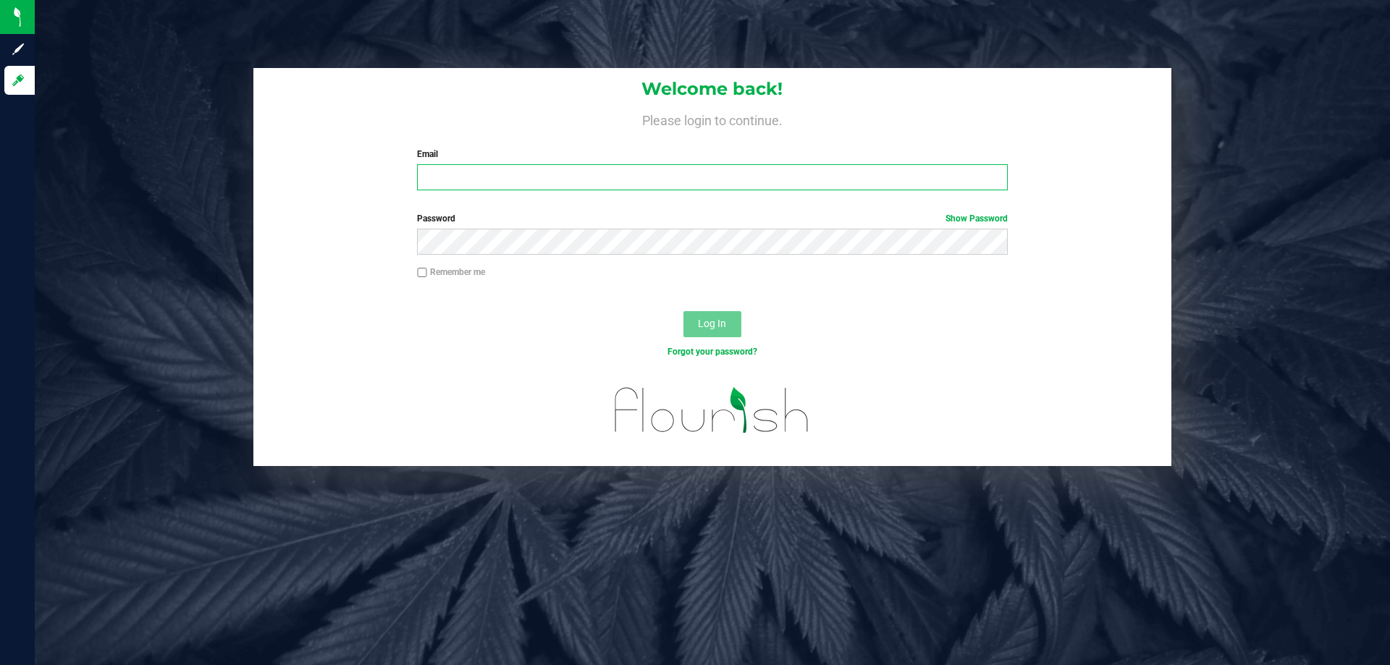
click at [572, 182] on input "Email" at bounding box center [712, 177] width 590 height 26
